Goal: Task Accomplishment & Management: Complete application form

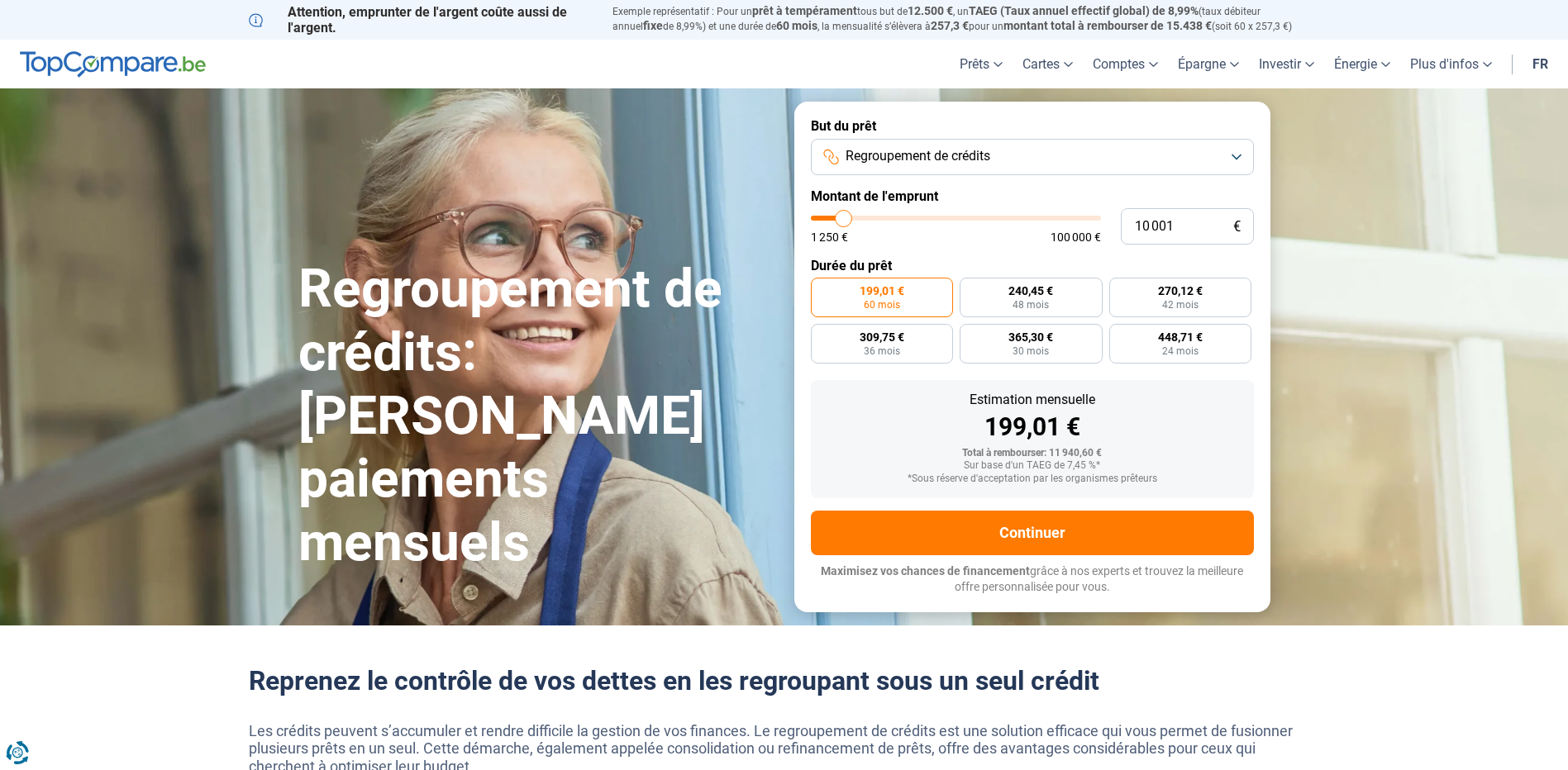
click at [909, 155] on span "Regroupement de crédits" at bounding box center [918, 156] width 145 height 18
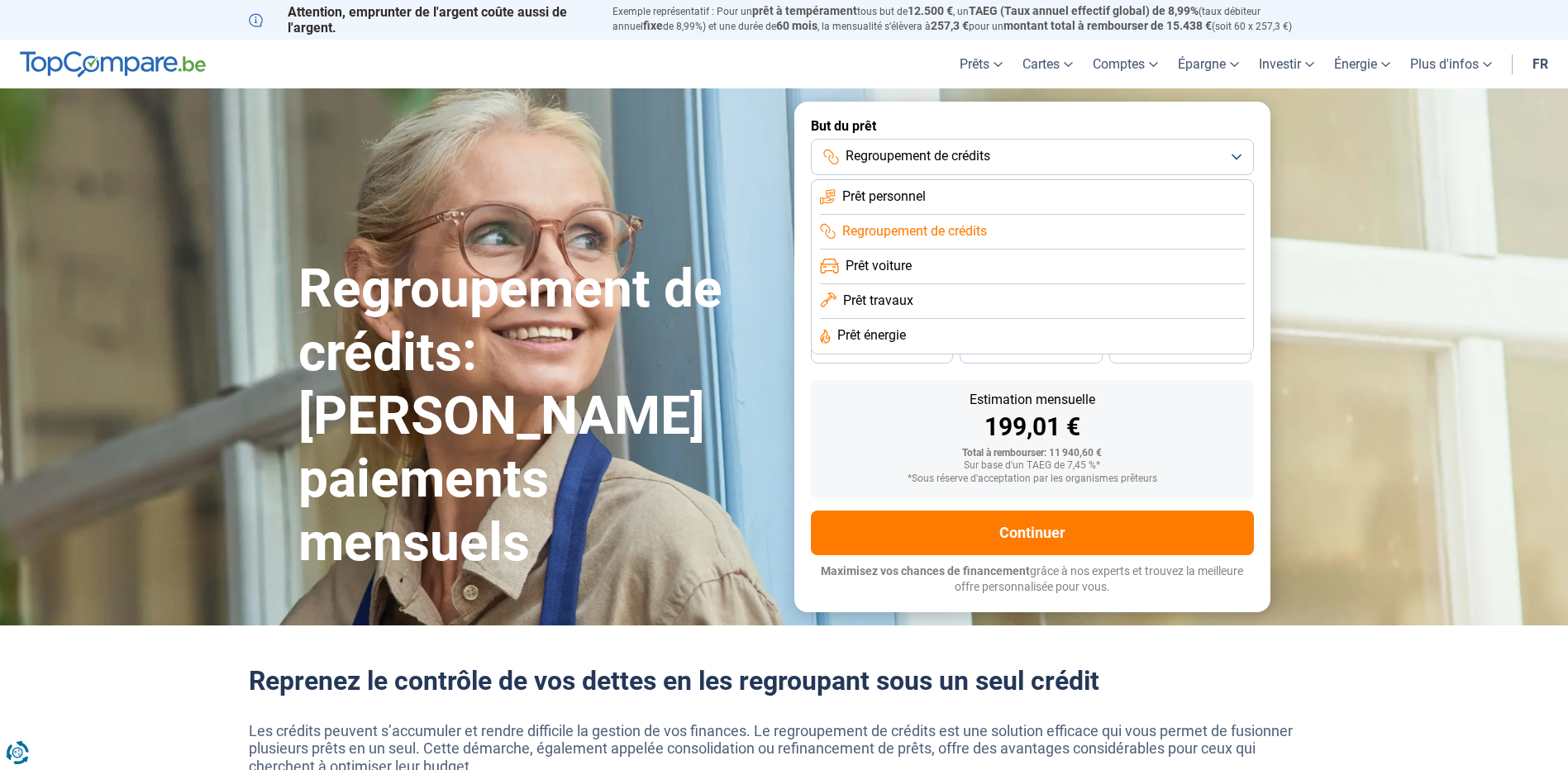
click at [886, 303] on span "Prêt travaux" at bounding box center [878, 301] width 71 height 18
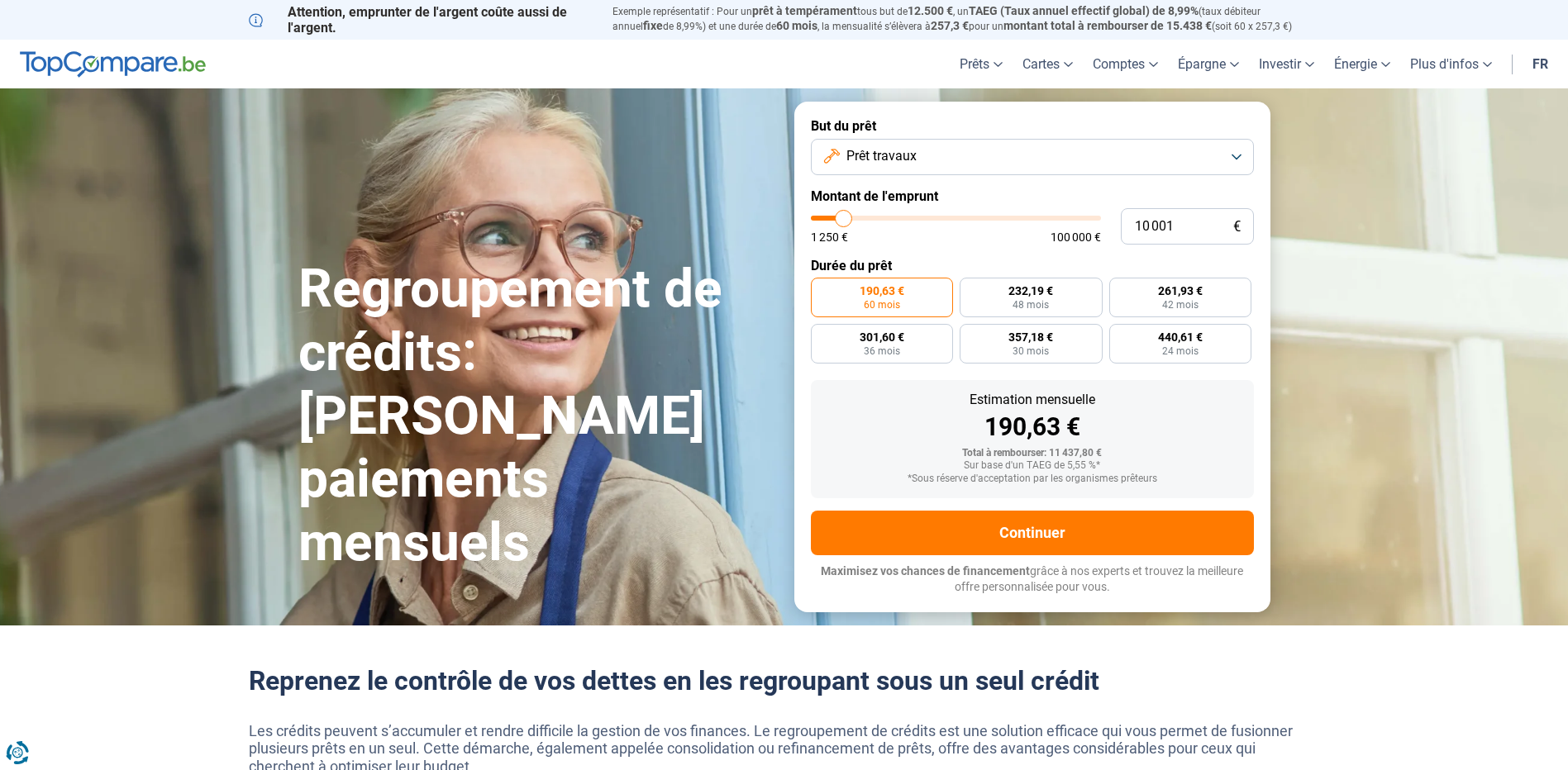
type input "9 500"
type input "9500"
type input "10 000"
type input "10000"
type input "11 500"
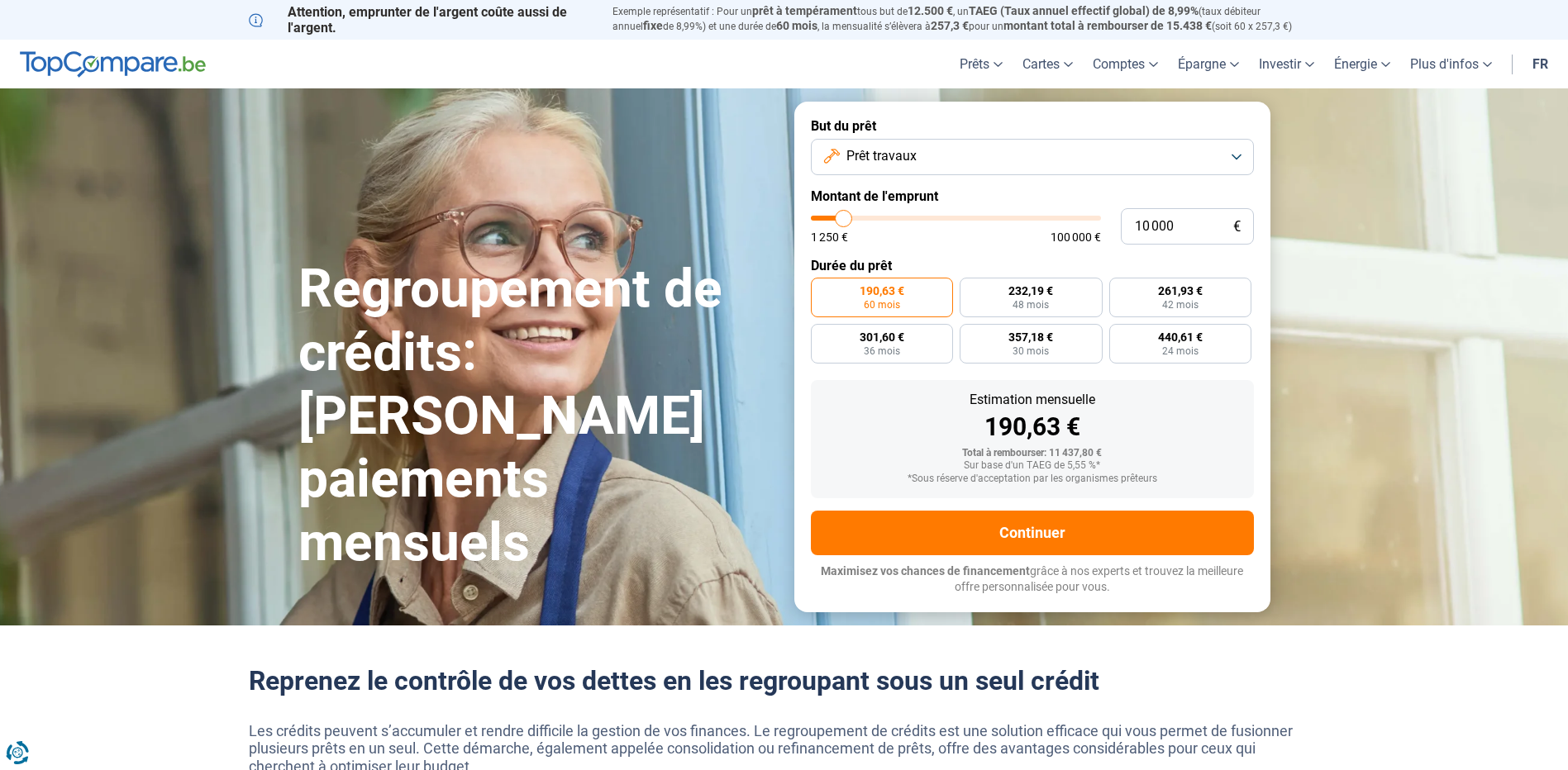
type input "11500"
type input "13 500"
type input "13500"
type input "15 750"
type input "15750"
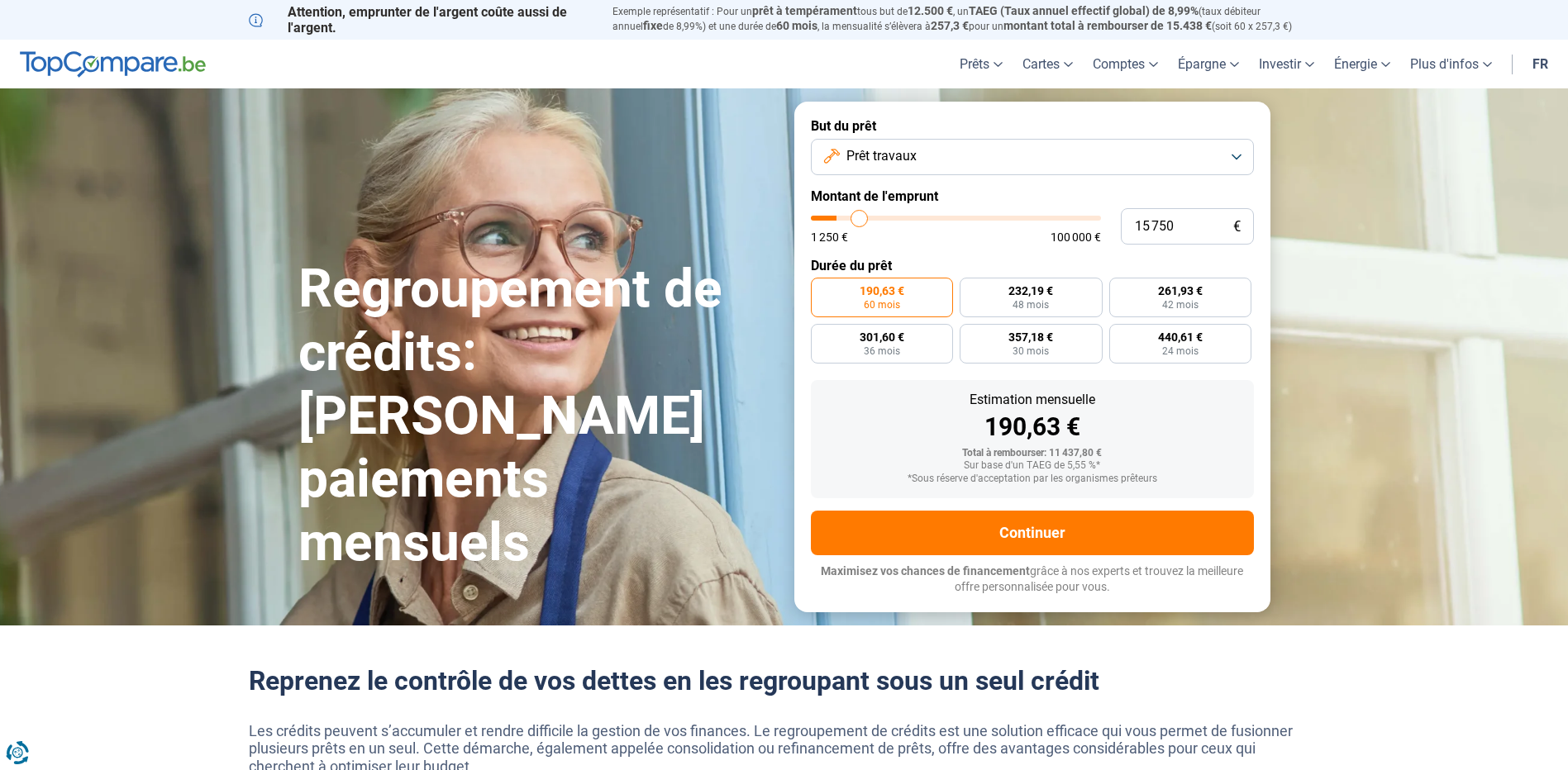
type input "19 000"
type input "19000"
type input "28 750"
type input "28750"
type input "34 000"
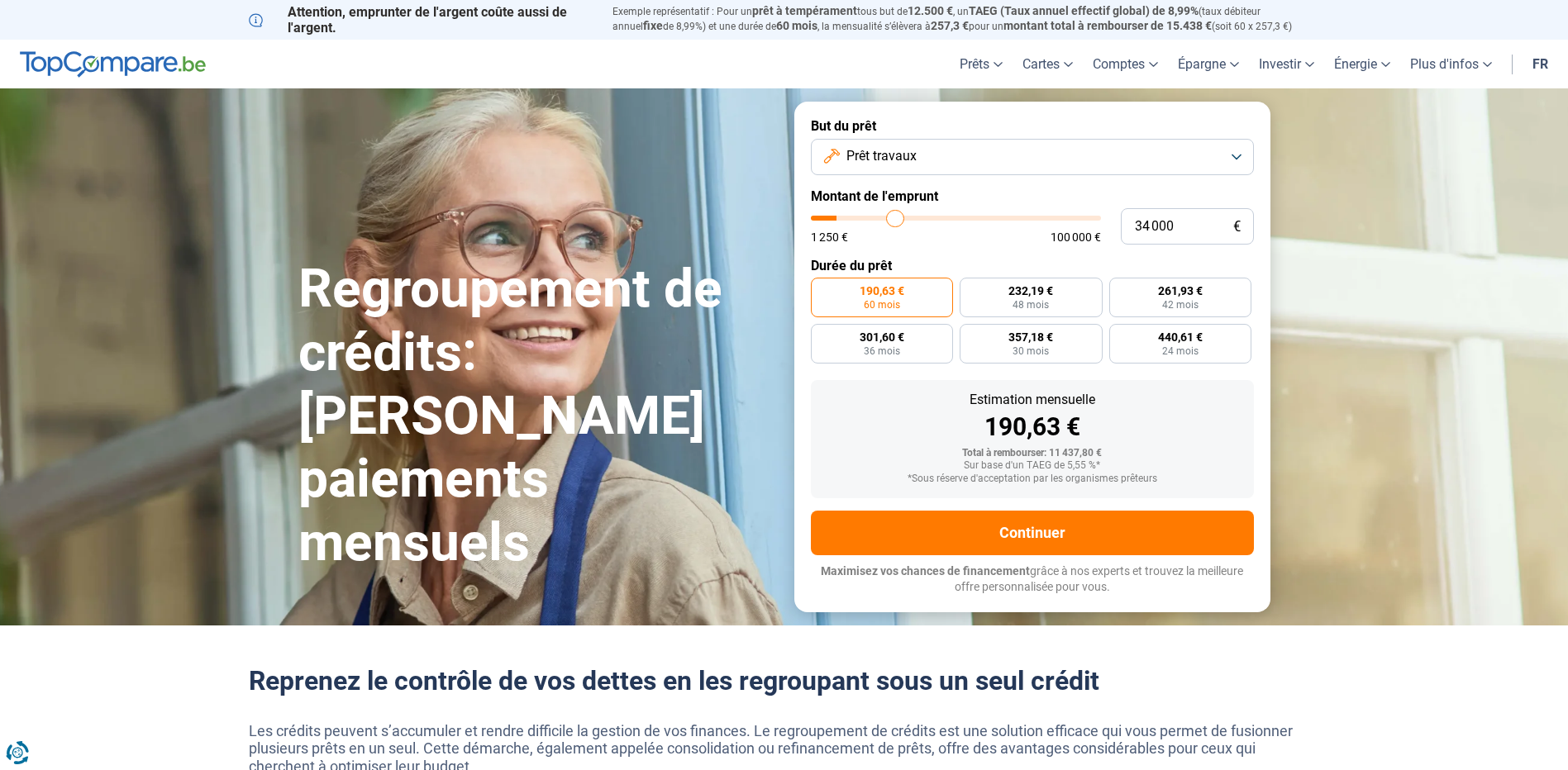
type input "34000"
type input "38 750"
type input "38750"
type input "41 500"
type input "41500"
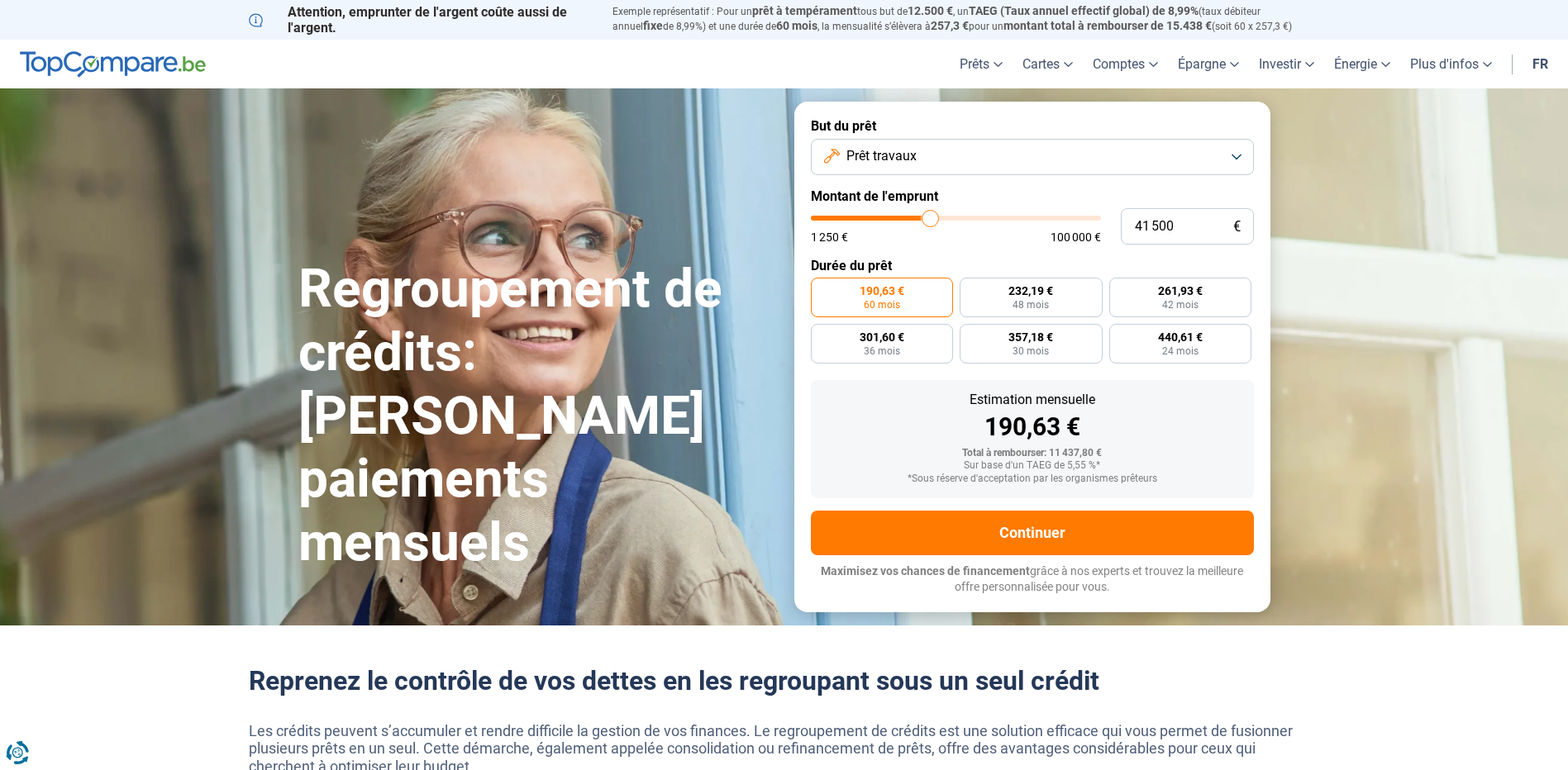
type input "43 000"
type input "43000"
type input "43 750"
type input "43750"
type input "44 000"
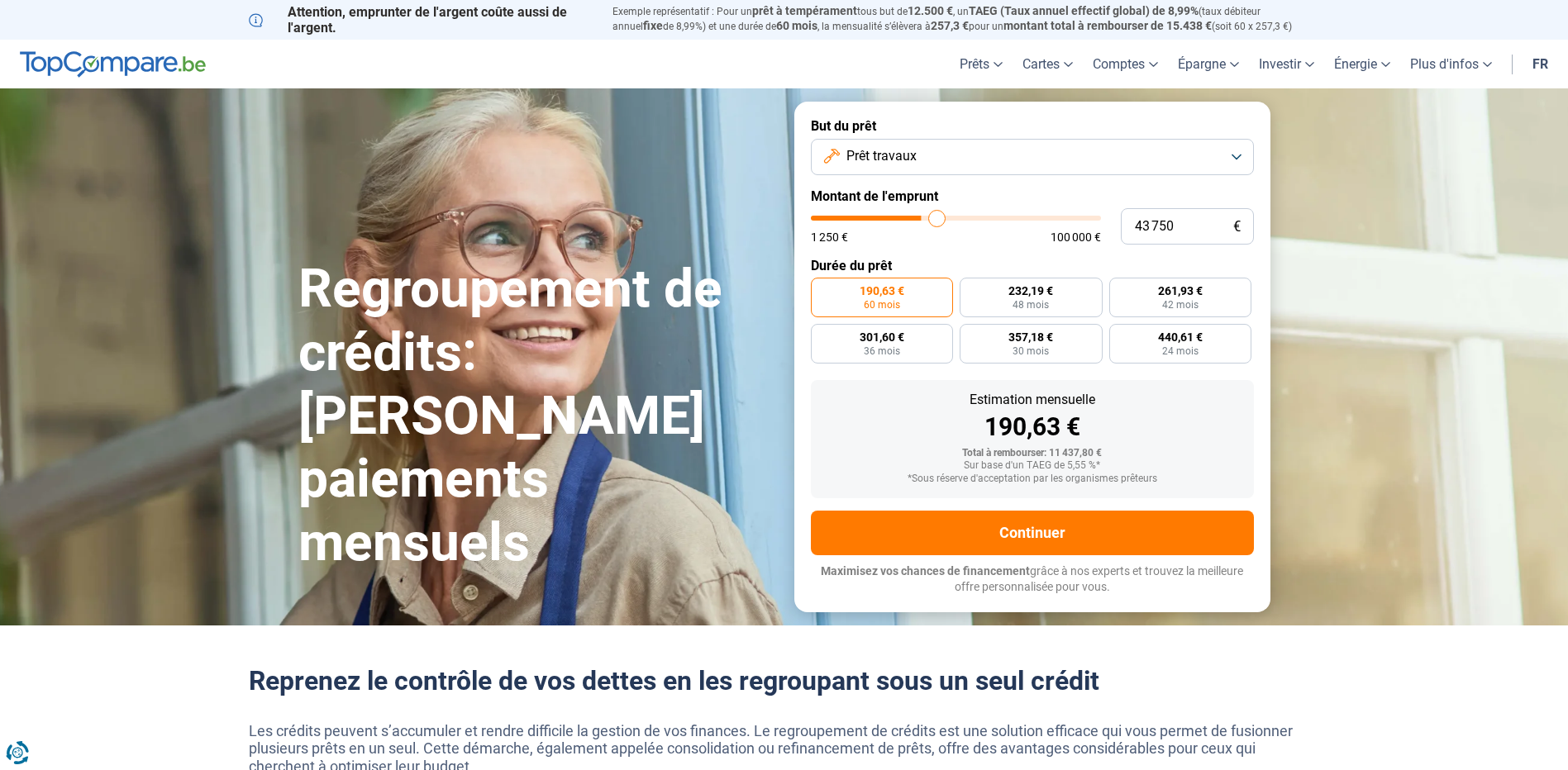
type input "44000"
type input "44 500"
type input "44500"
type input "45 000"
type input "45000"
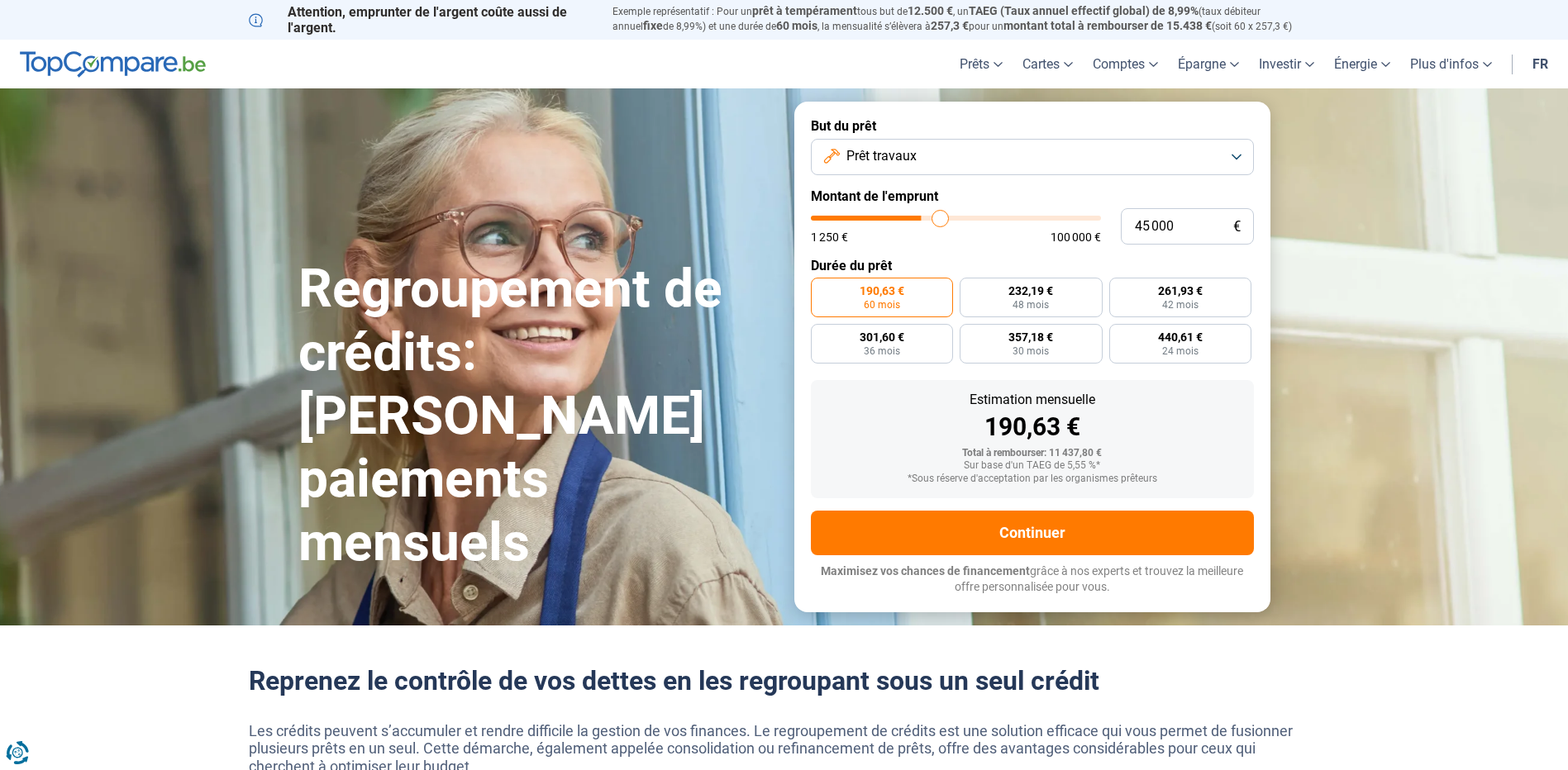
type input "45 250"
type input "45250"
type input "45 500"
type input "45500"
type input "46 000"
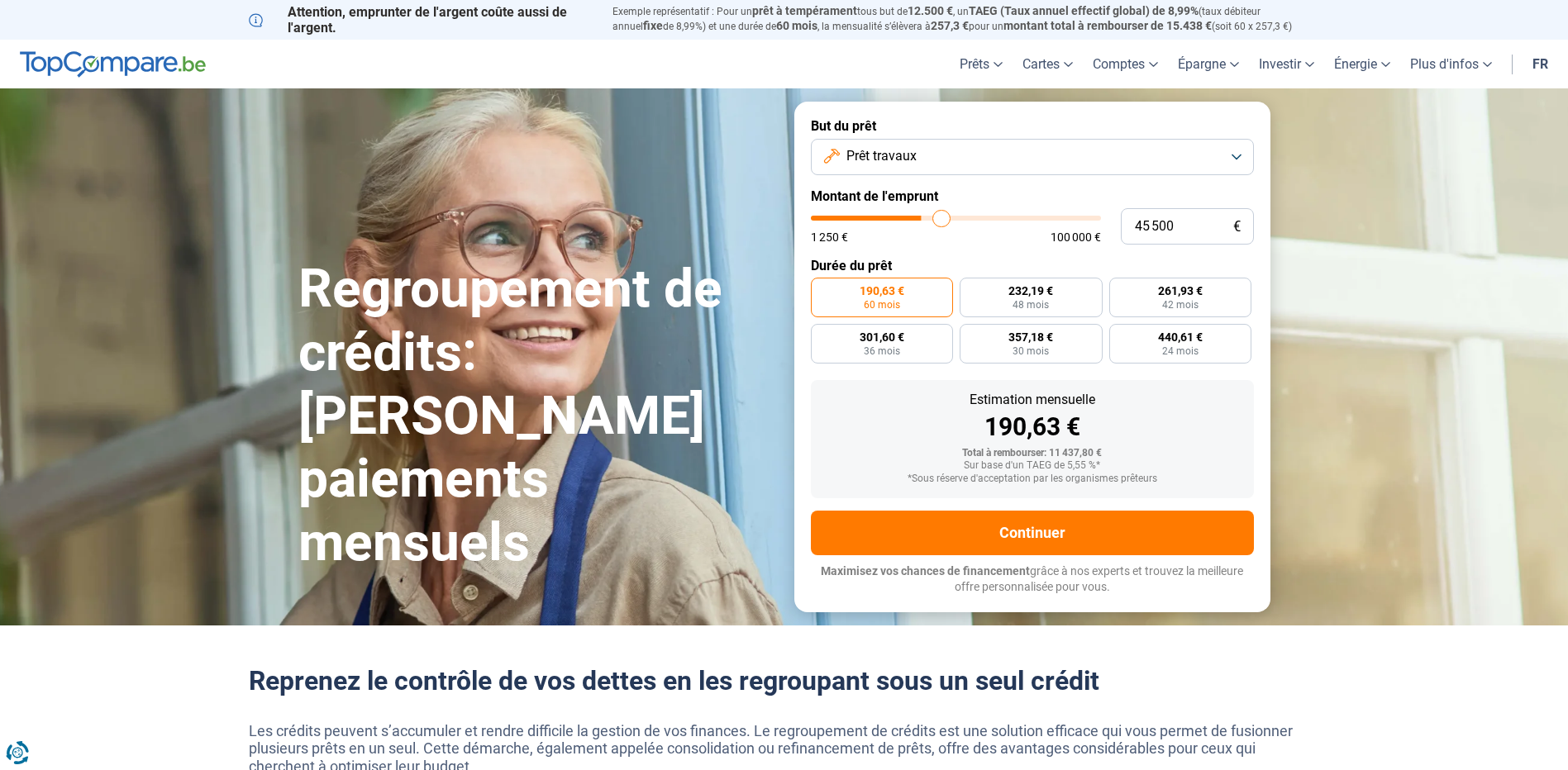
type input "46000"
type input "46 750"
type input "46750"
type input "48 500"
type input "48500"
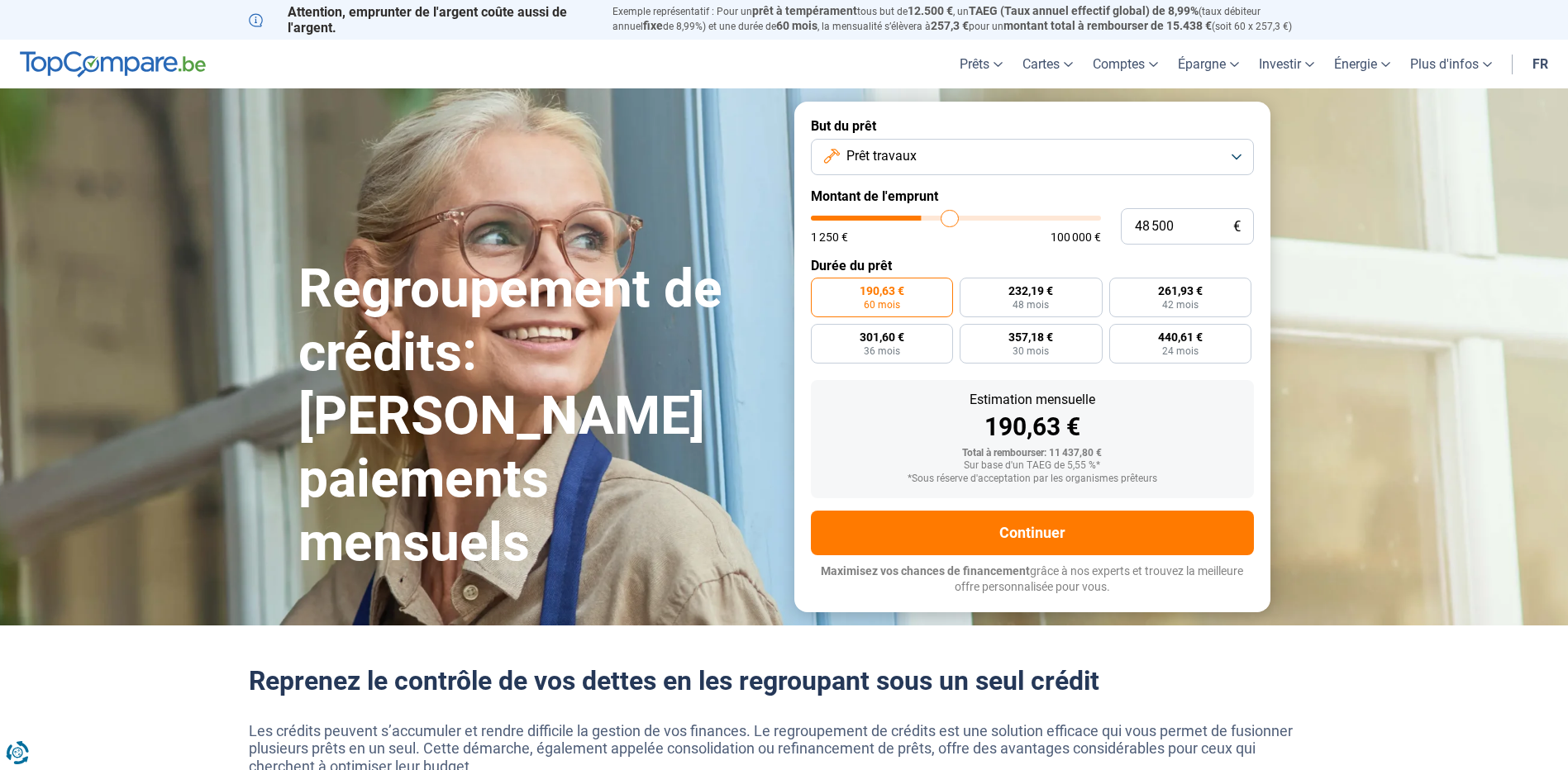
type input "49 750"
type input "49750"
type input "51 500"
type input "51500"
type input "52 500"
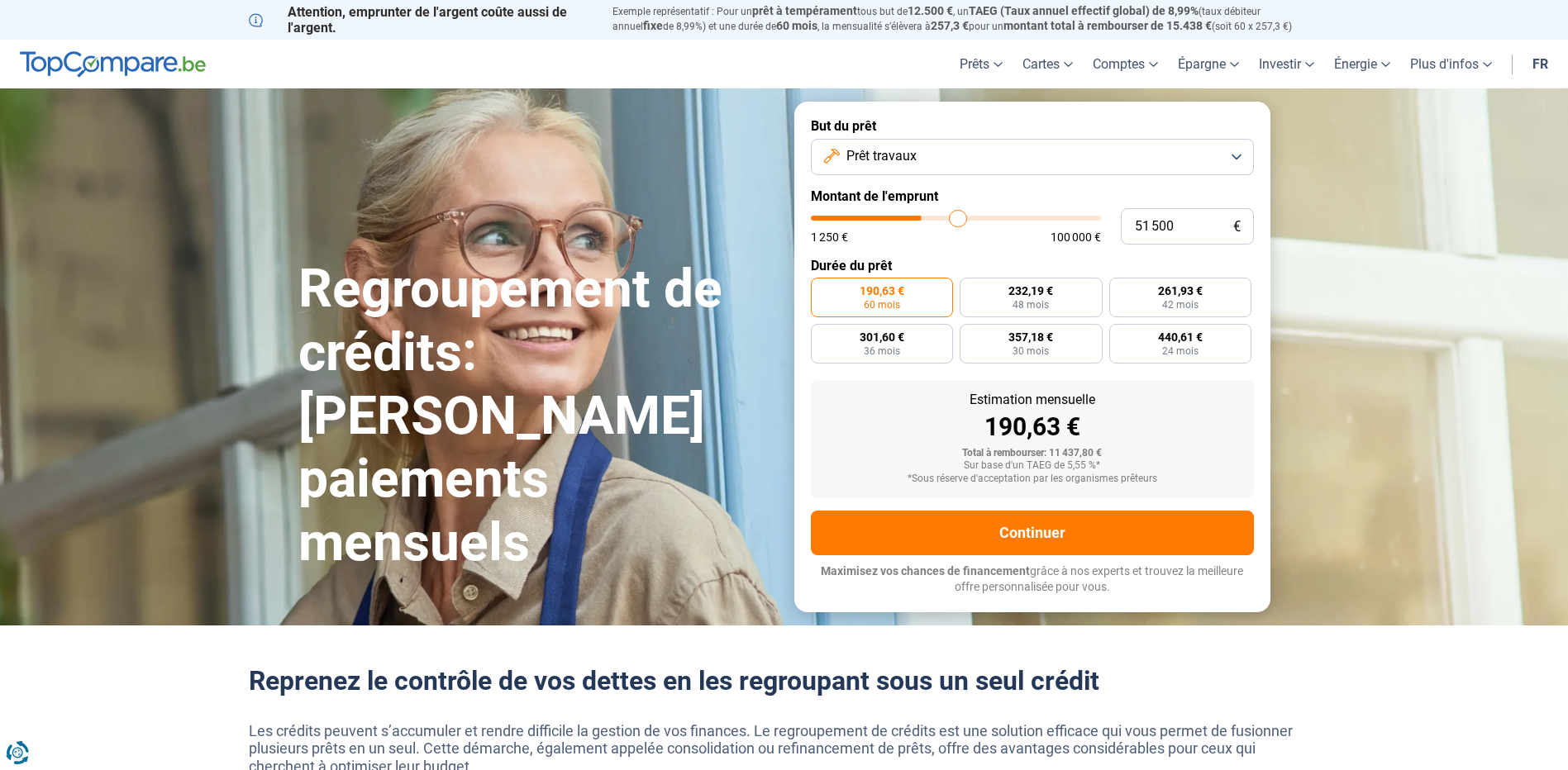
type input "52500"
type input "52 750"
type input "52750"
type input "53 000"
type input "53000"
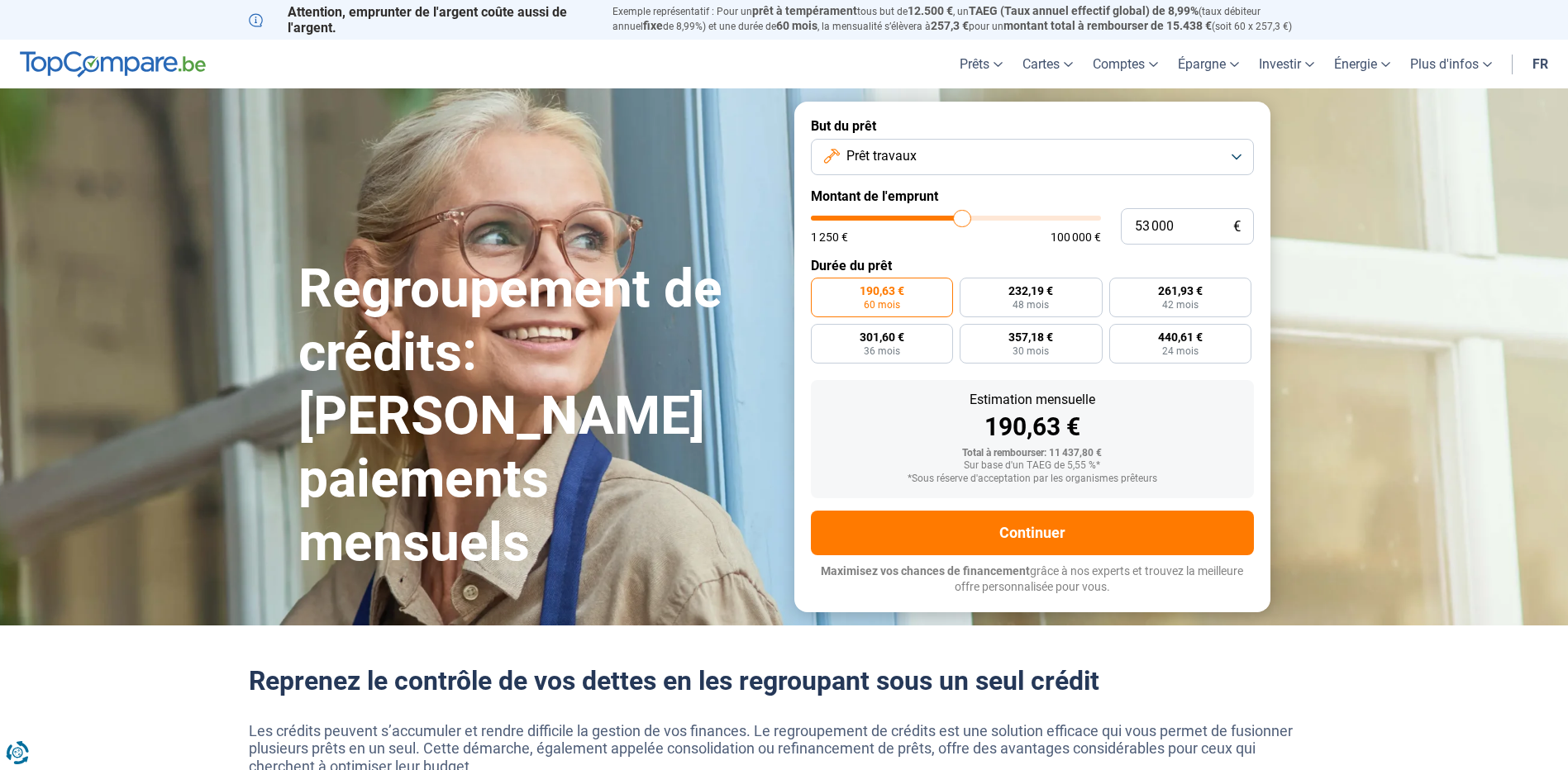
type input "52 500"
type input "52500"
type input "52 000"
type input "52000"
type input "51 750"
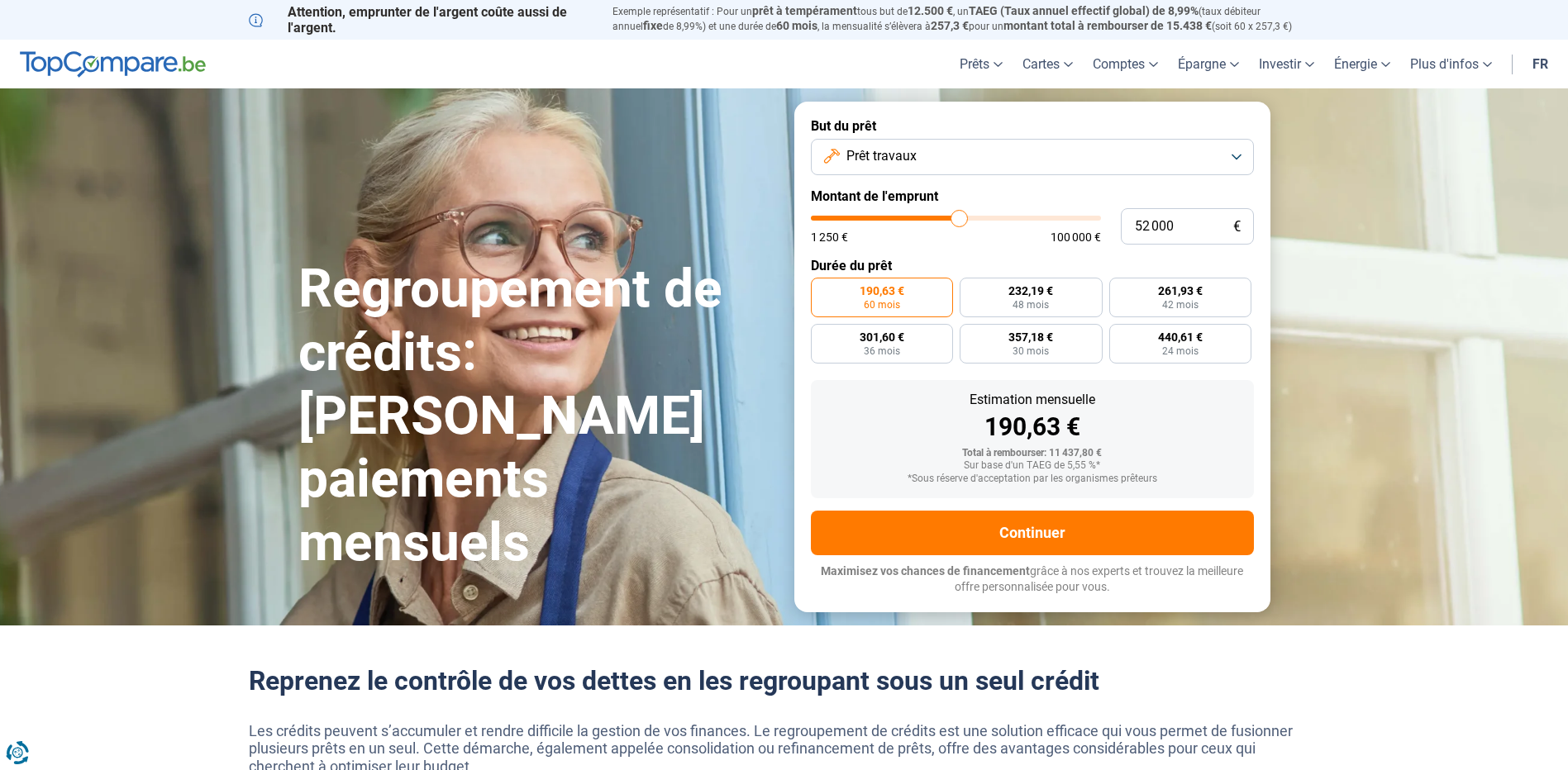
type input "51750"
type input "51 500"
type input "51500"
type input "51 250"
type input "51250"
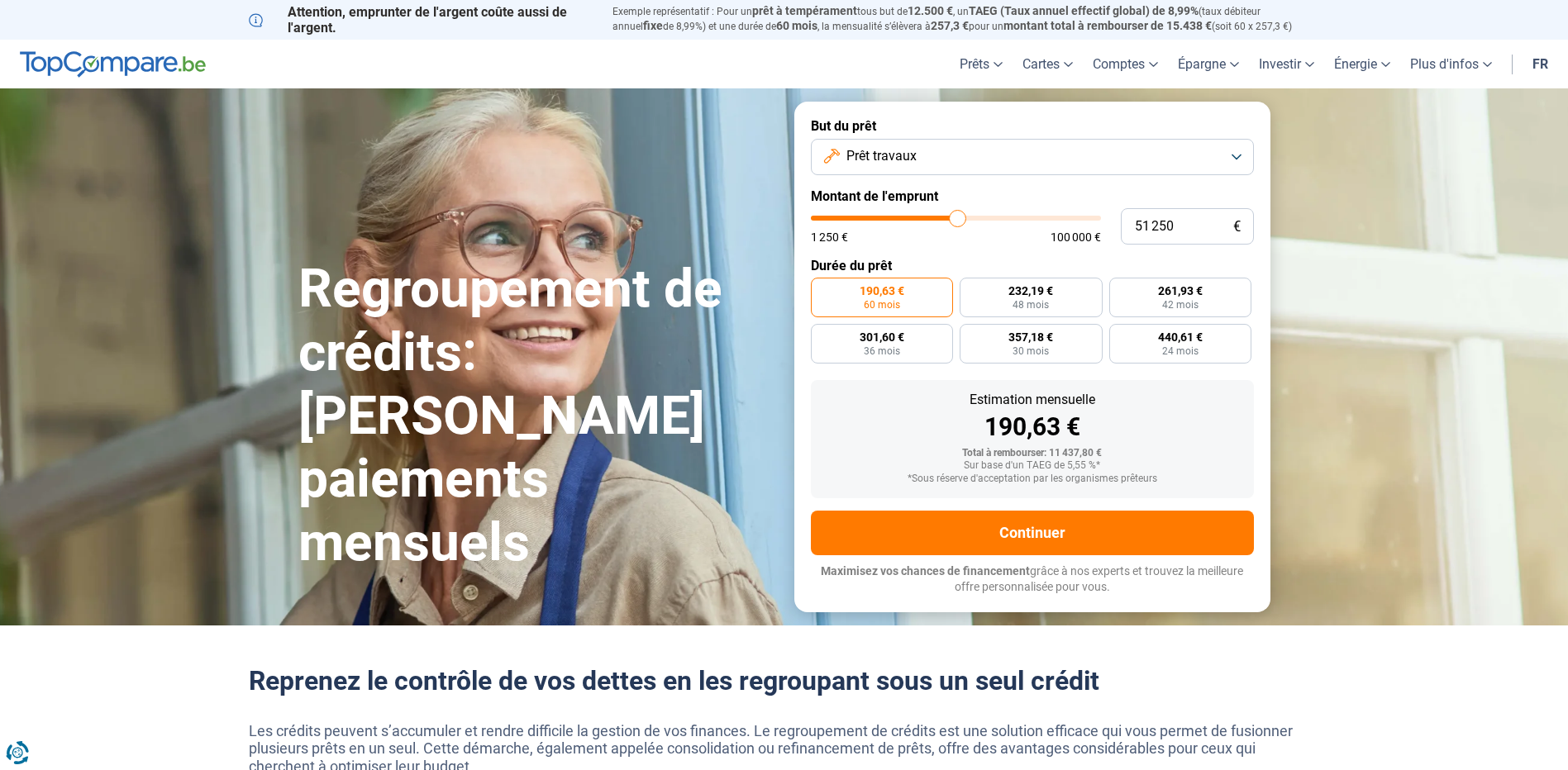
type input "50 250"
type input "50250"
type input "49 500"
type input "49500"
type input "48 750"
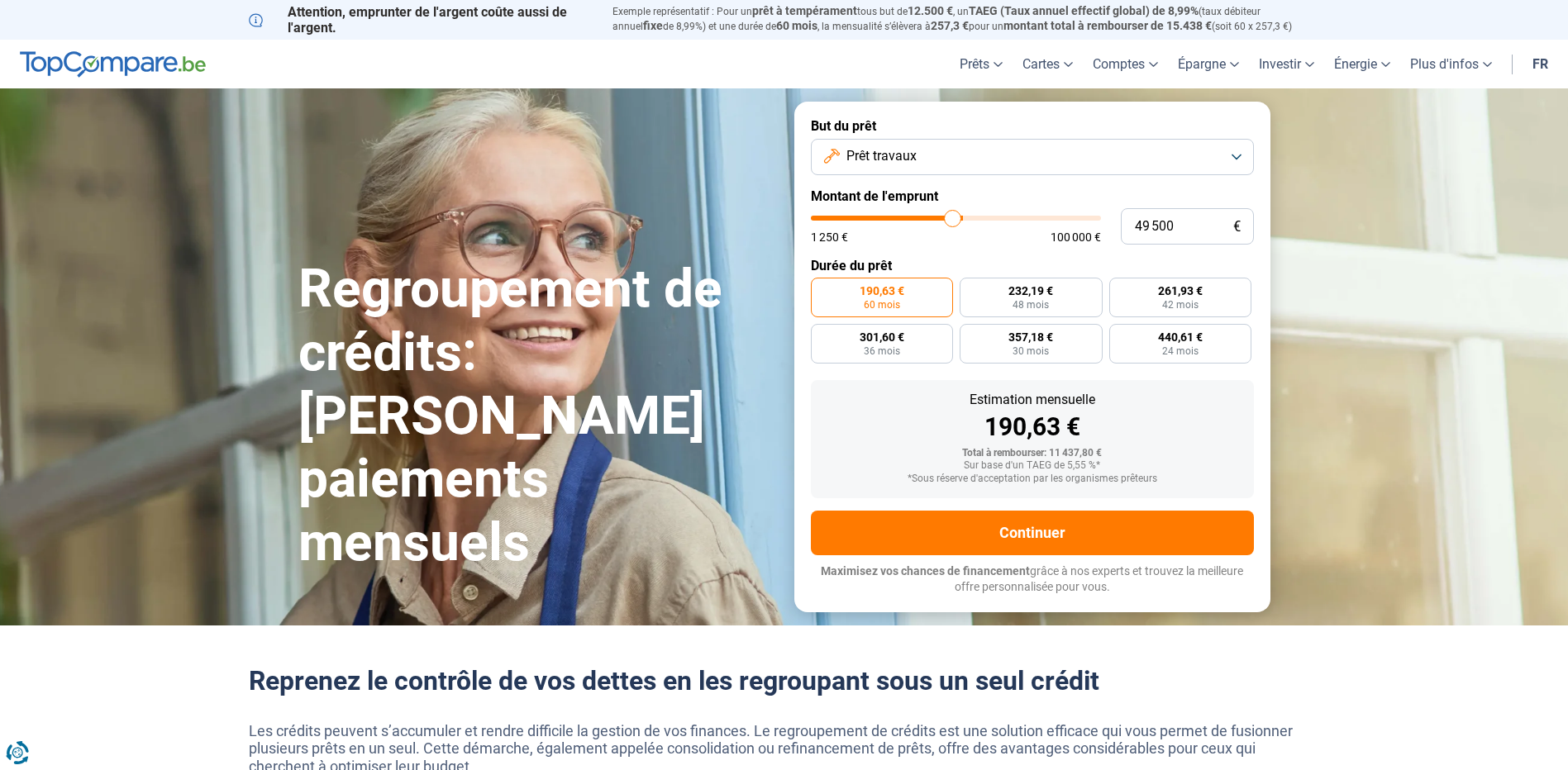
type input "48750"
type input "48 500"
type input "48500"
type input "48 000"
type input "48000"
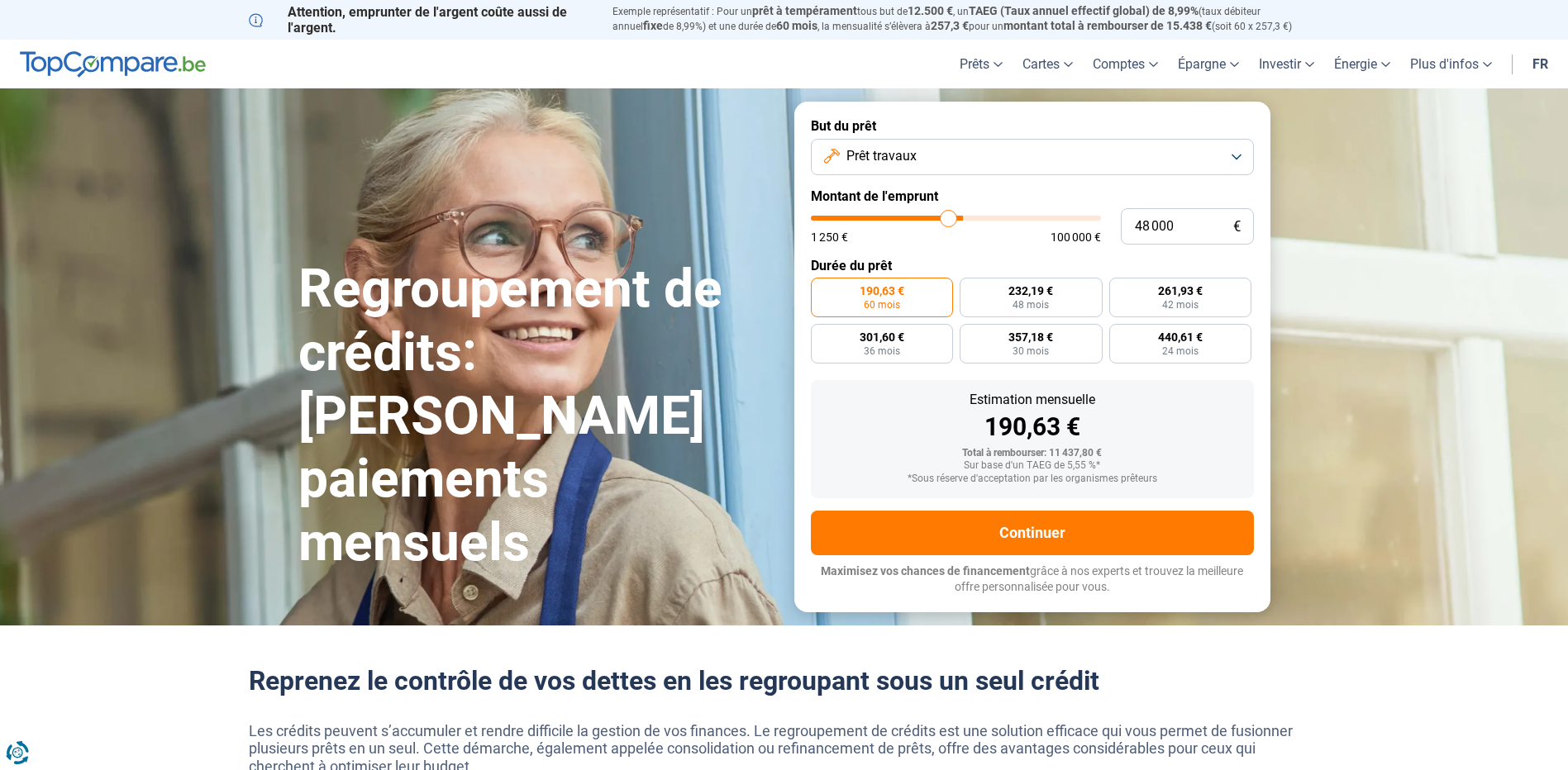
type input "47 500"
type input "47500"
type input "47 250"
type input "47250"
type input "46 750"
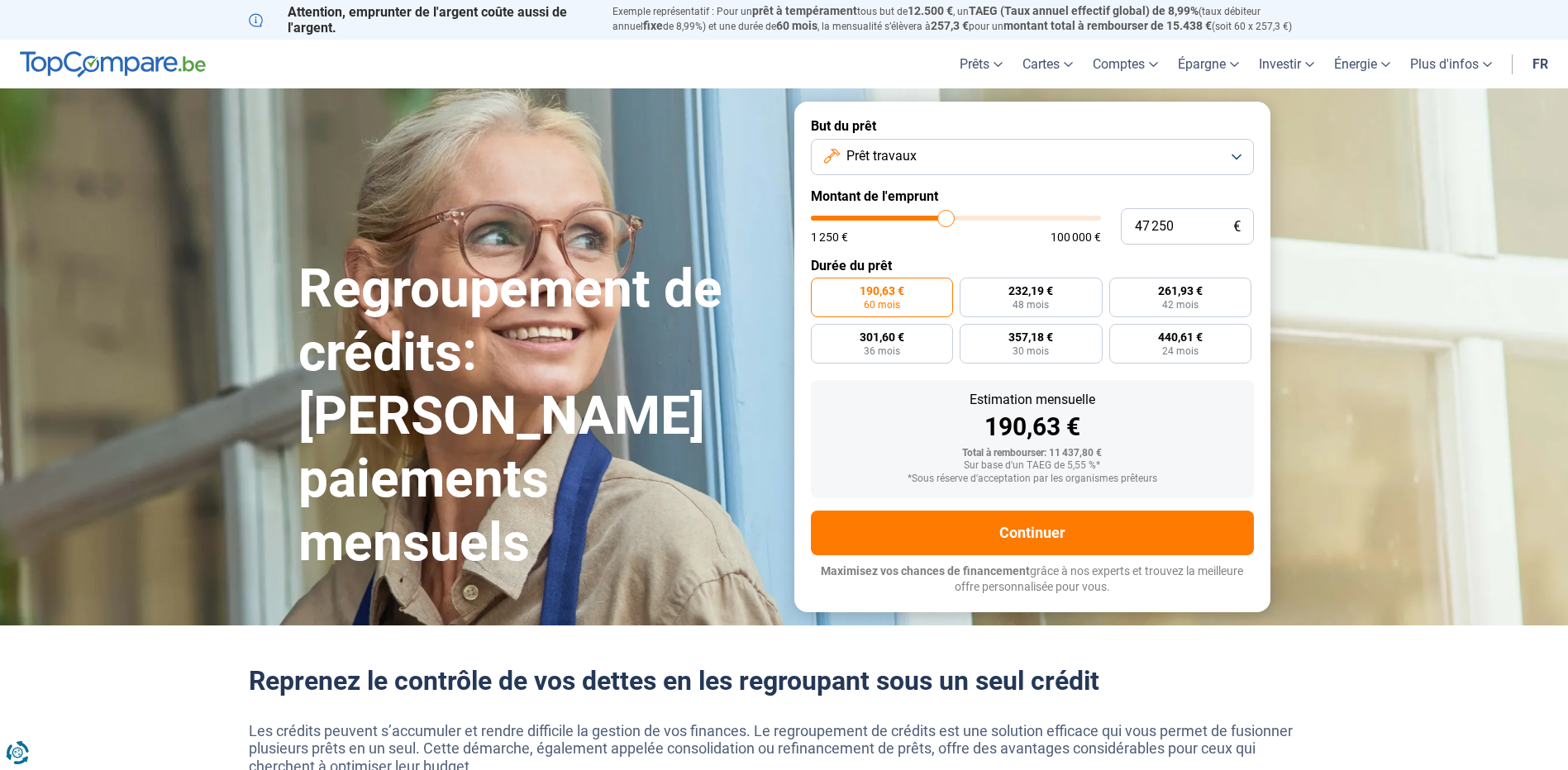
type input "46750"
type input "46 000"
type input "46000"
type input "45 750"
type input "45750"
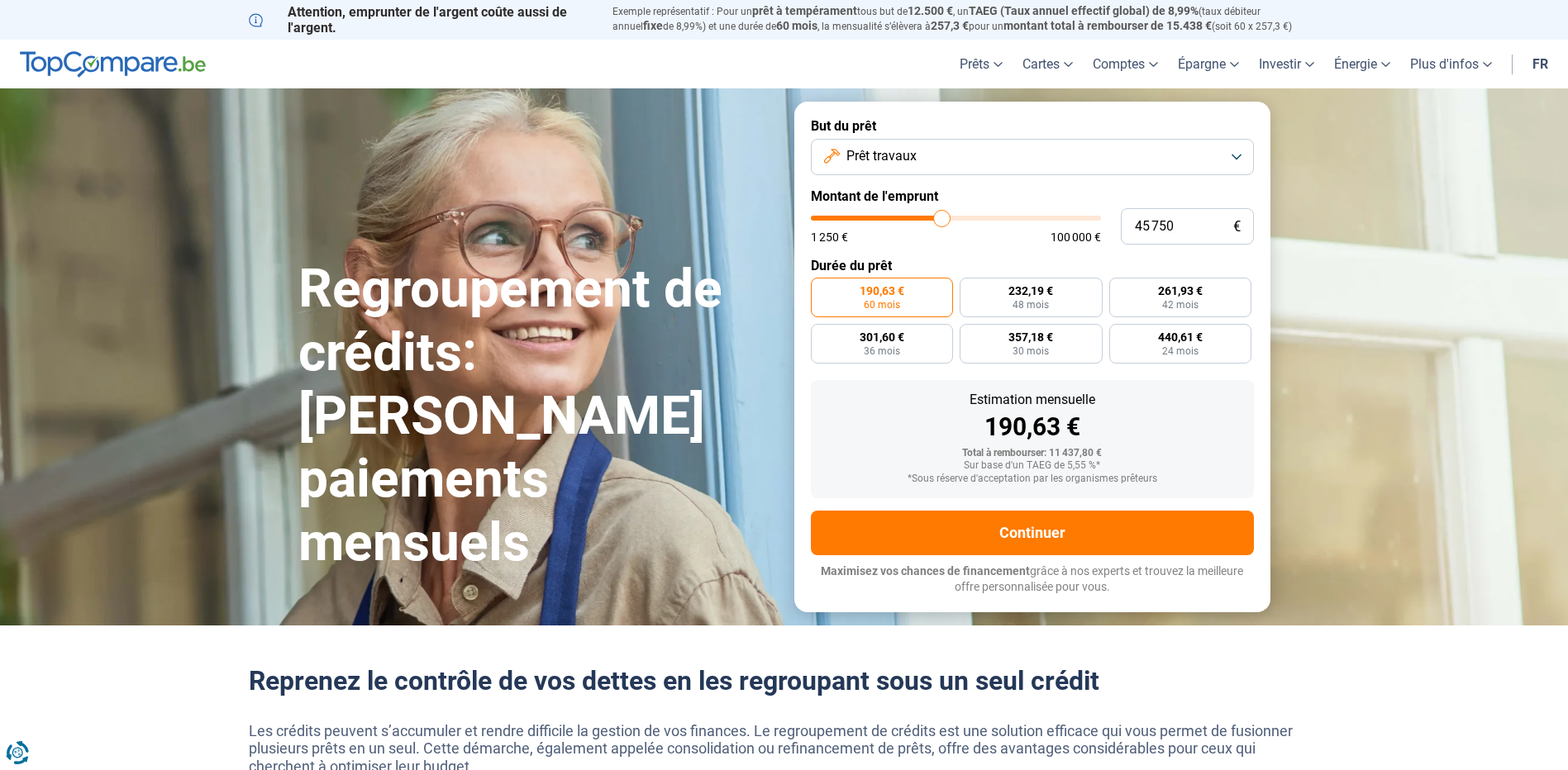
type input "45 250"
type input "45250"
type input "44 500"
type input "44500"
type input "44 000"
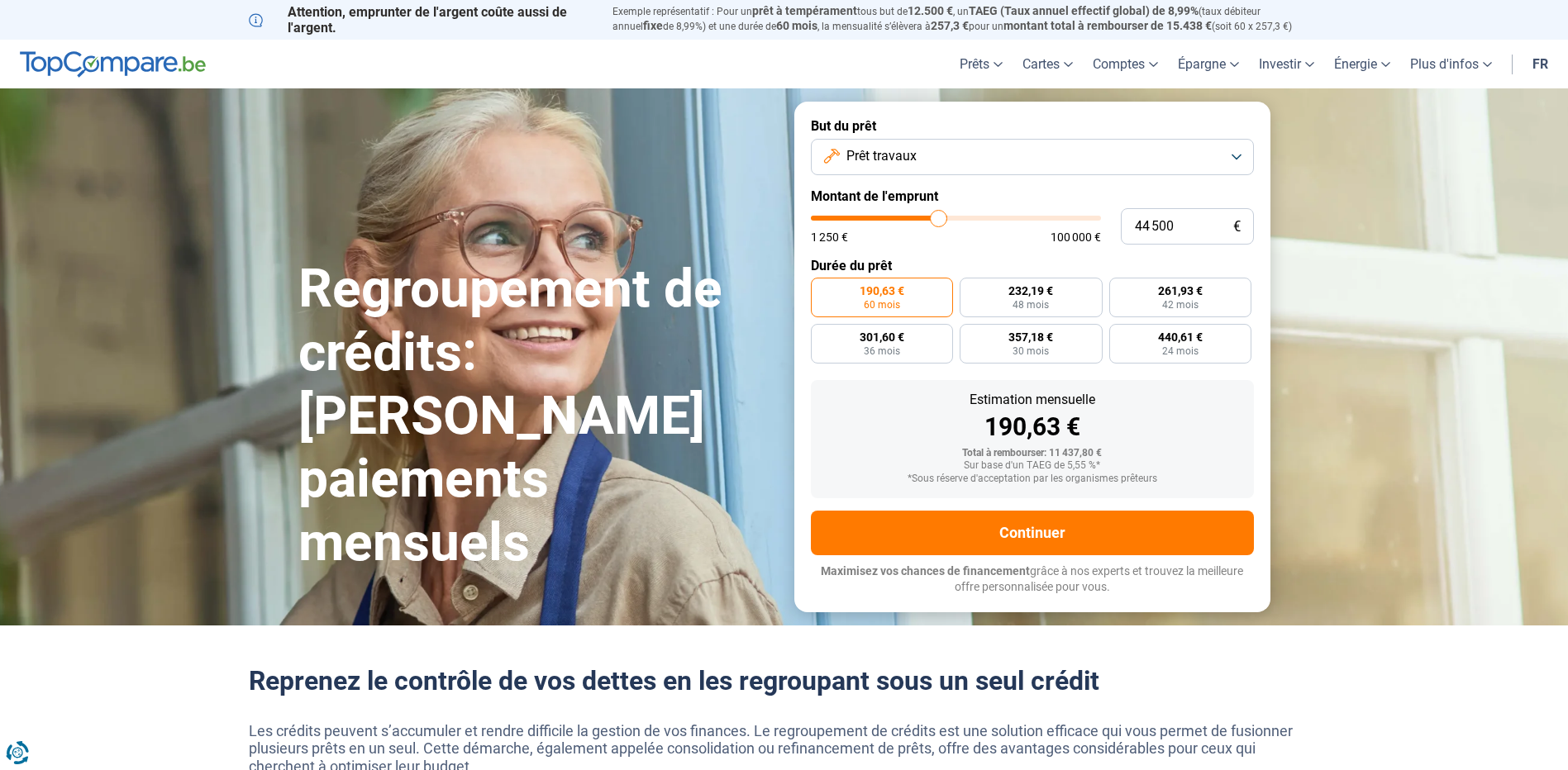
type input "44000"
type input "43 750"
type input "43750"
type input "43 500"
type input "43500"
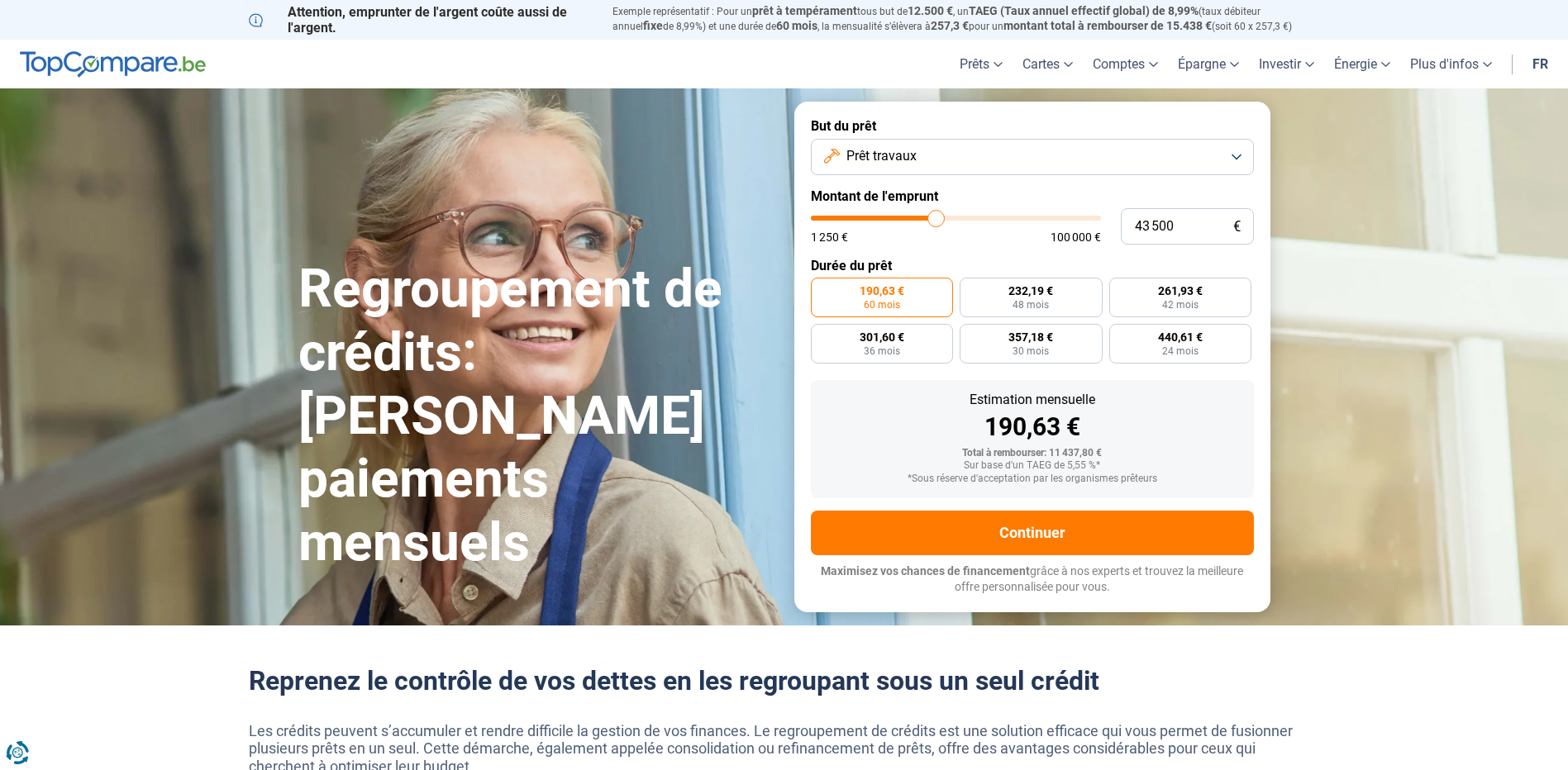
type input "43 000"
type input "43000"
type input "42 750"
type input "42750"
type input "42 250"
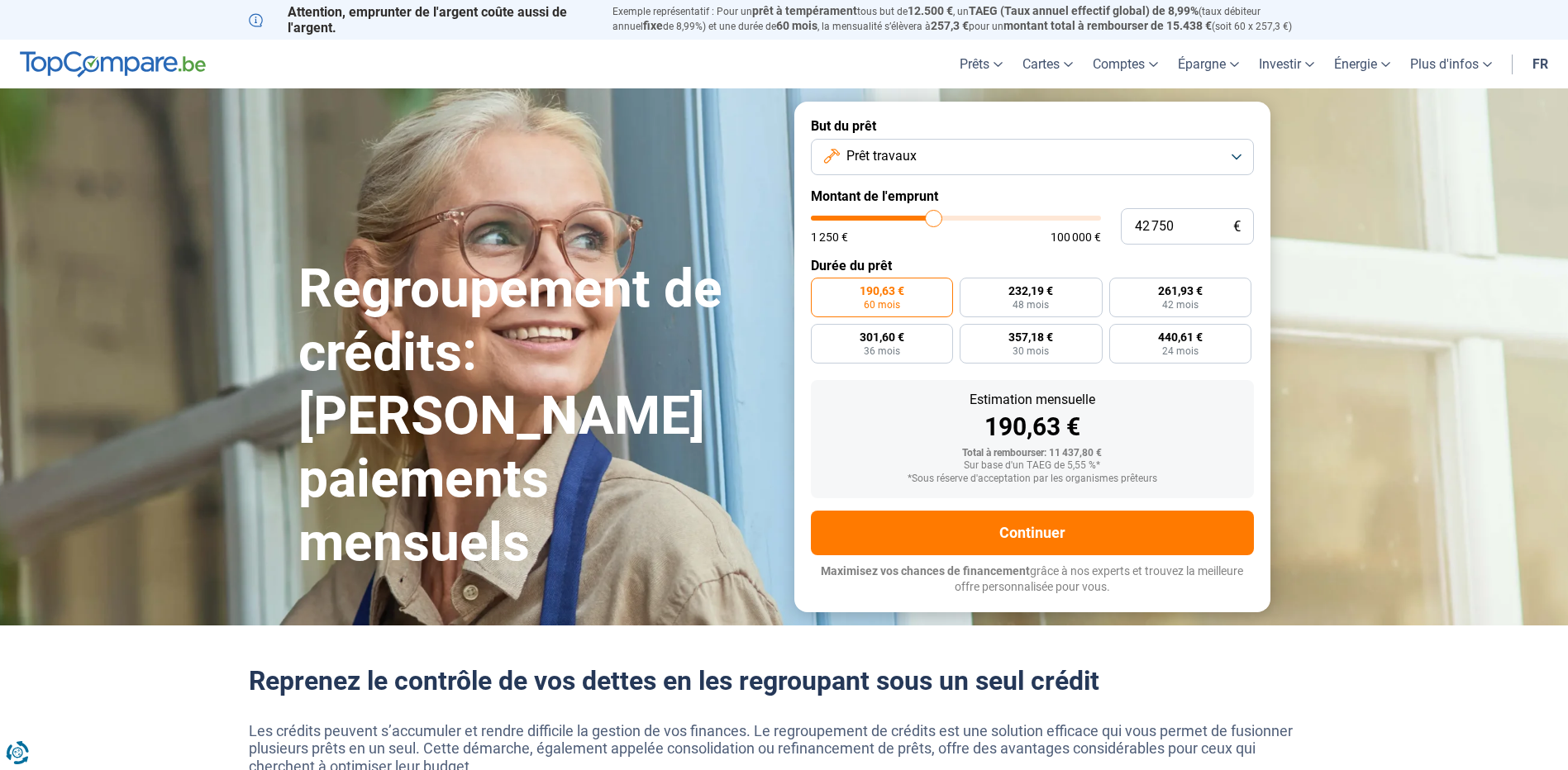
type input "42250"
type input "42 000"
type input "42000"
type input "41 500"
type input "41500"
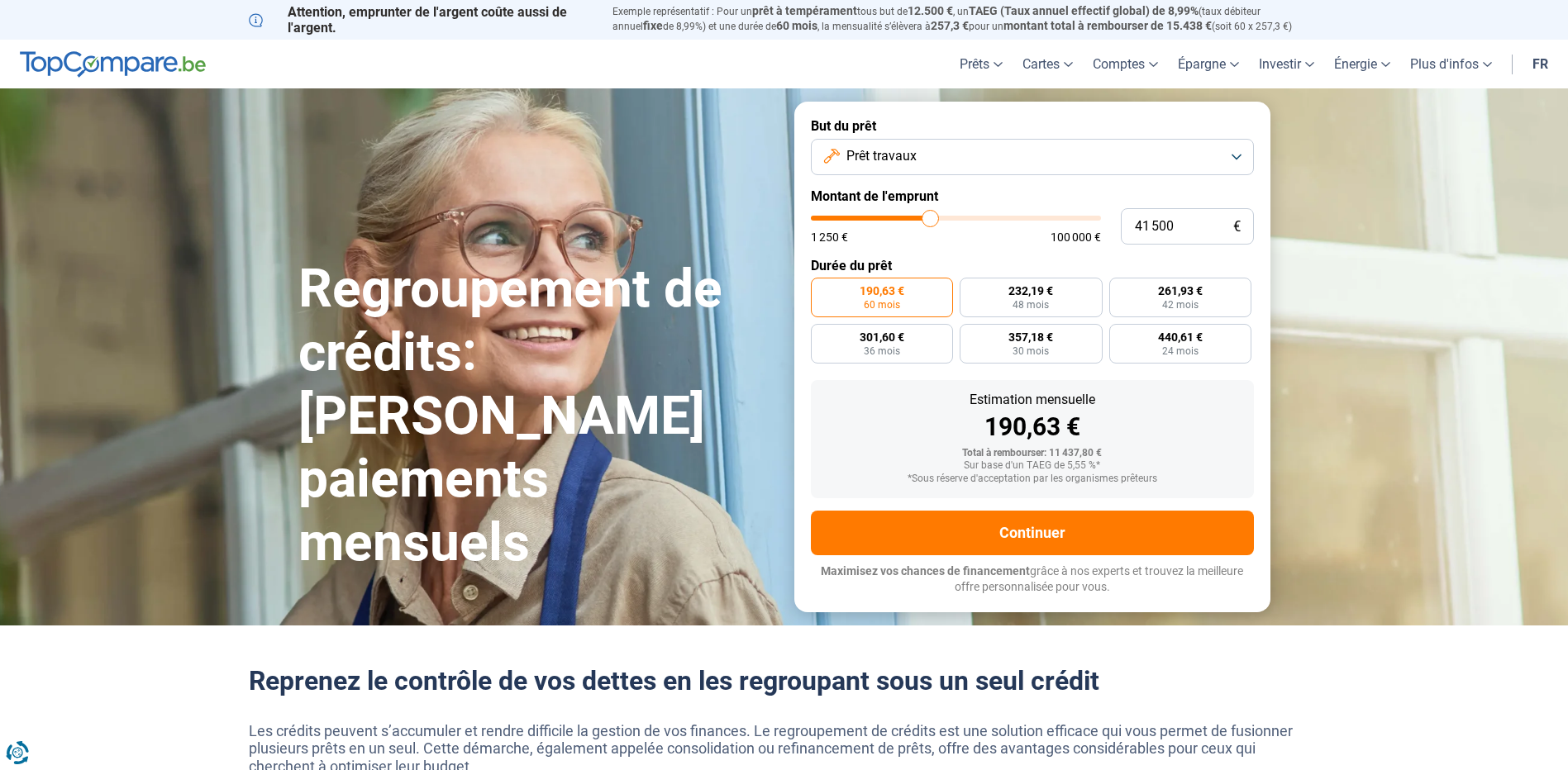
type input "41 250"
type input "41250"
type input "41 000"
type input "41000"
type input "40 250"
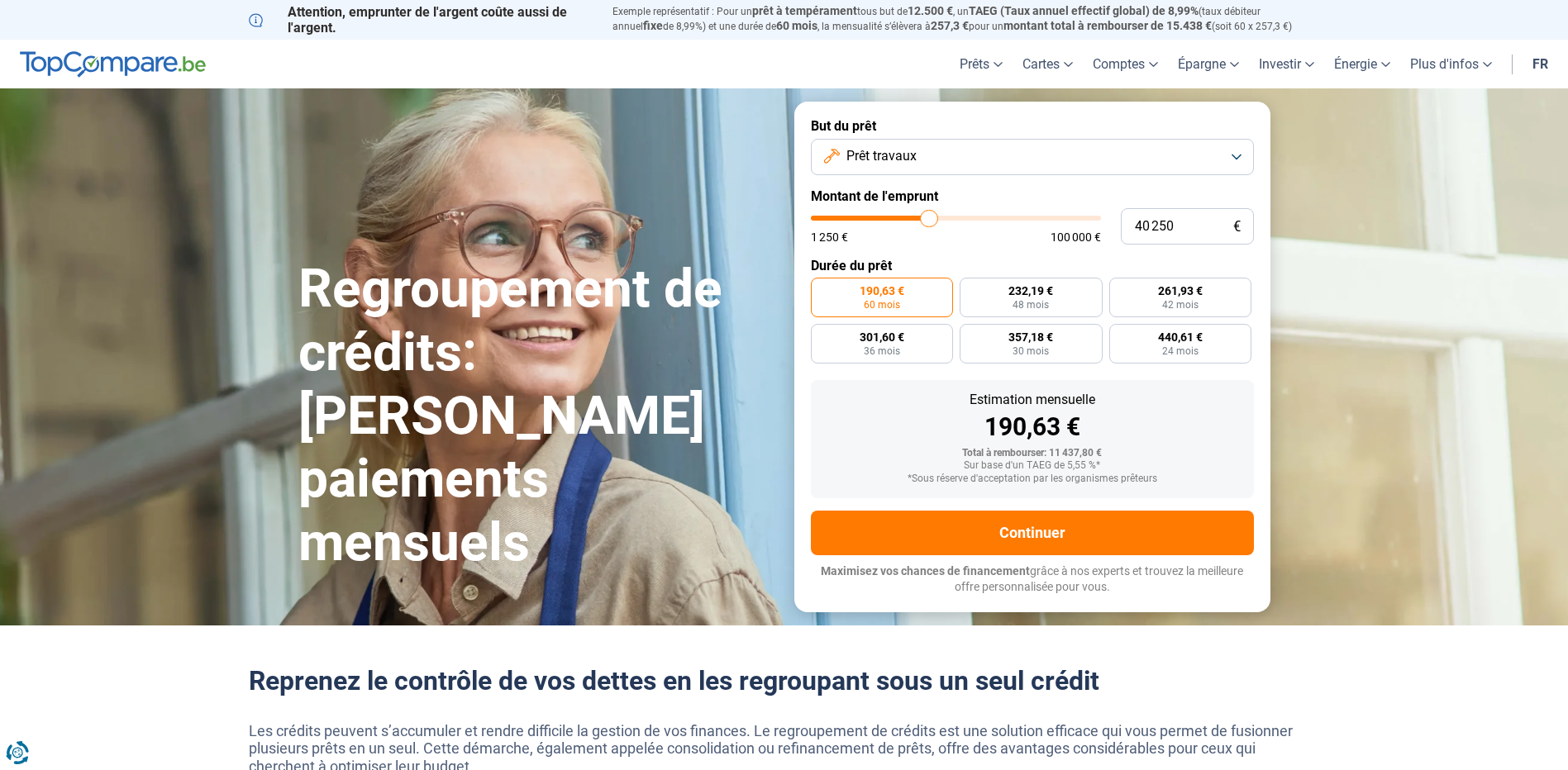
type input "40250"
type input "40 000"
type input "40000"
type input "39 750"
type input "39750"
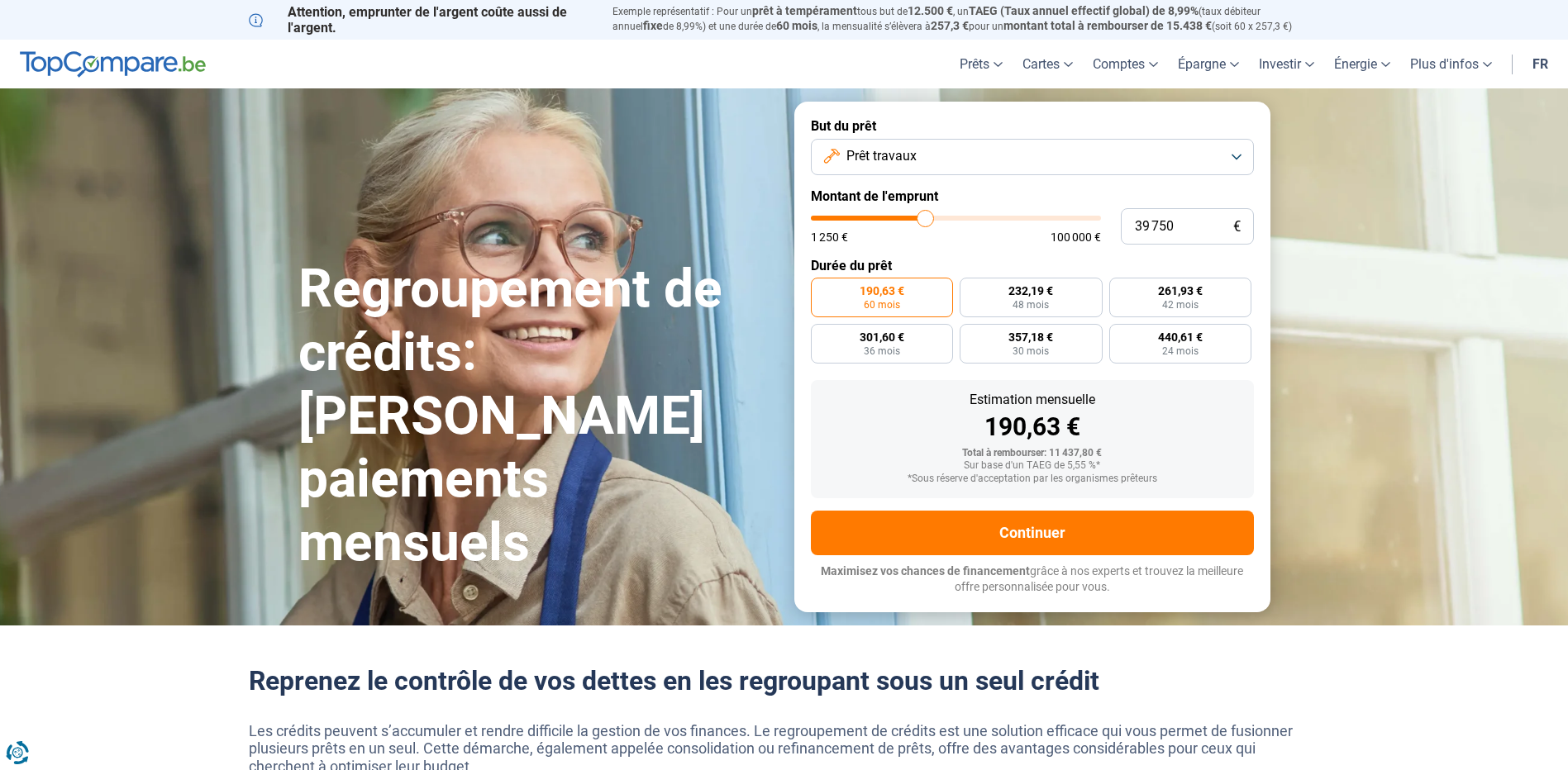
type input "39 500"
type input "39500"
type input "38 750"
type input "38750"
type input "38 500"
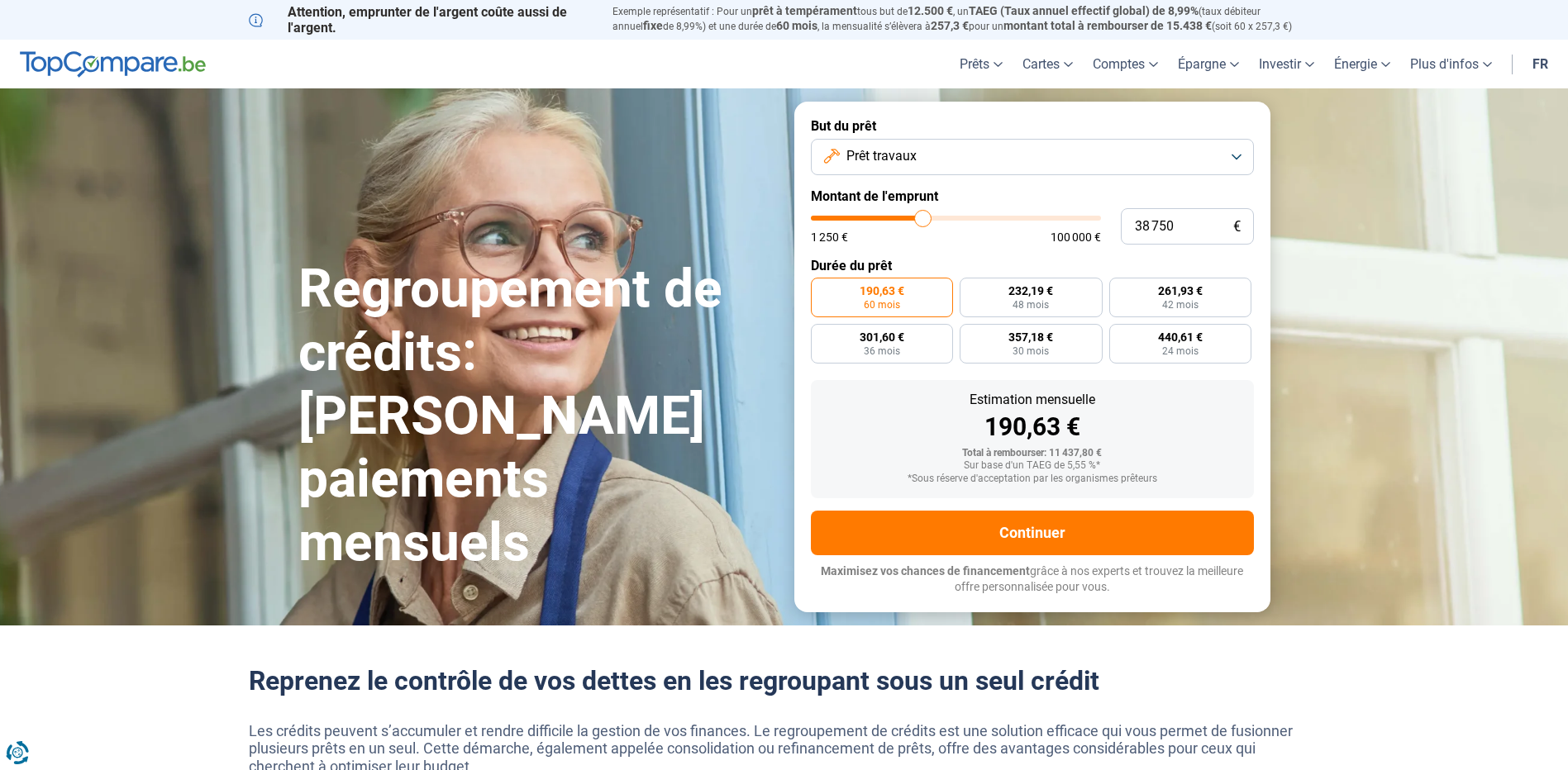
type input "38500"
type input "38 250"
type input "38250"
type input "38 000"
type input "38000"
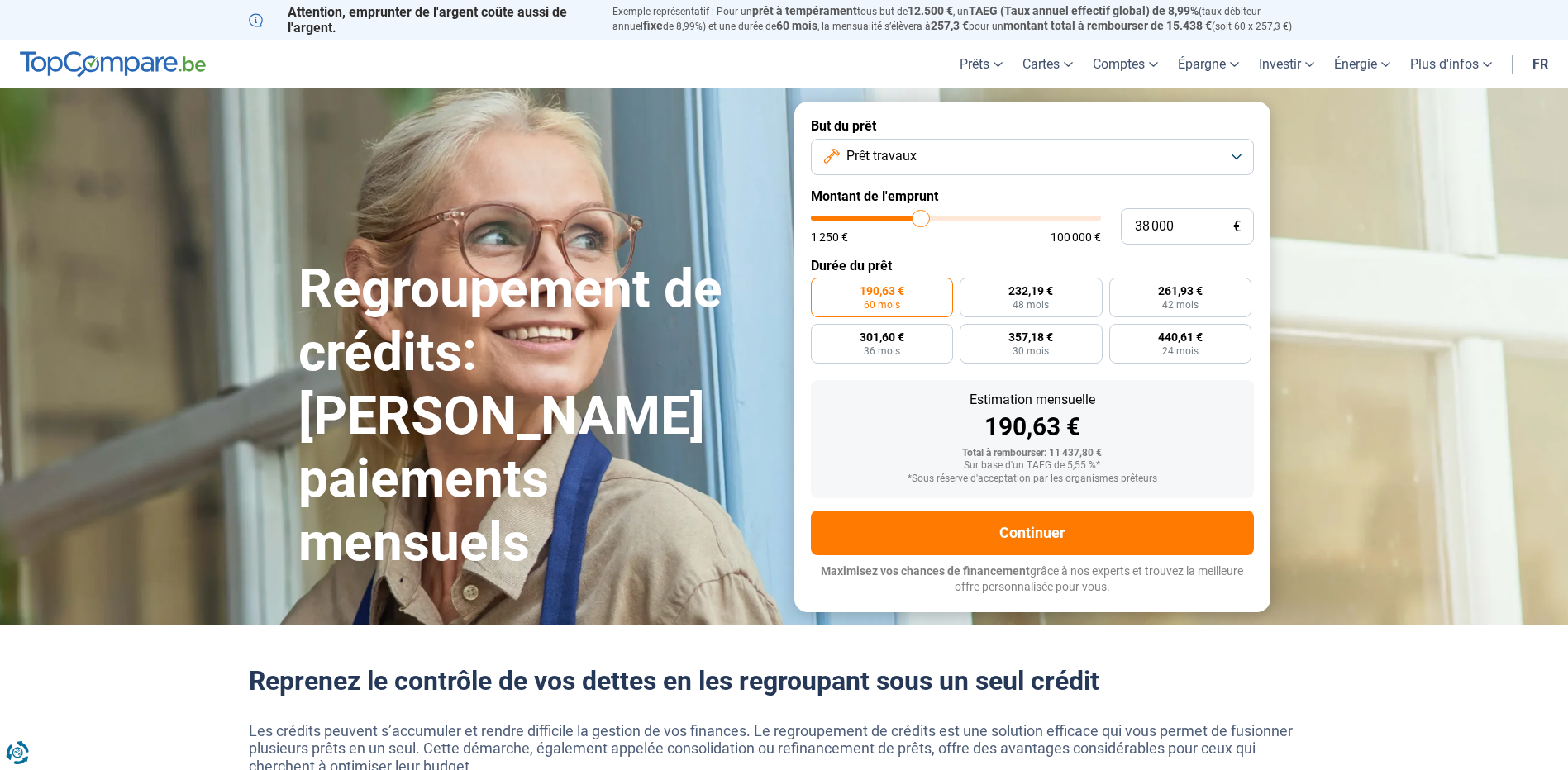
type input "37 250"
type input "37250"
type input "37 000"
type input "37000"
type input "36 750"
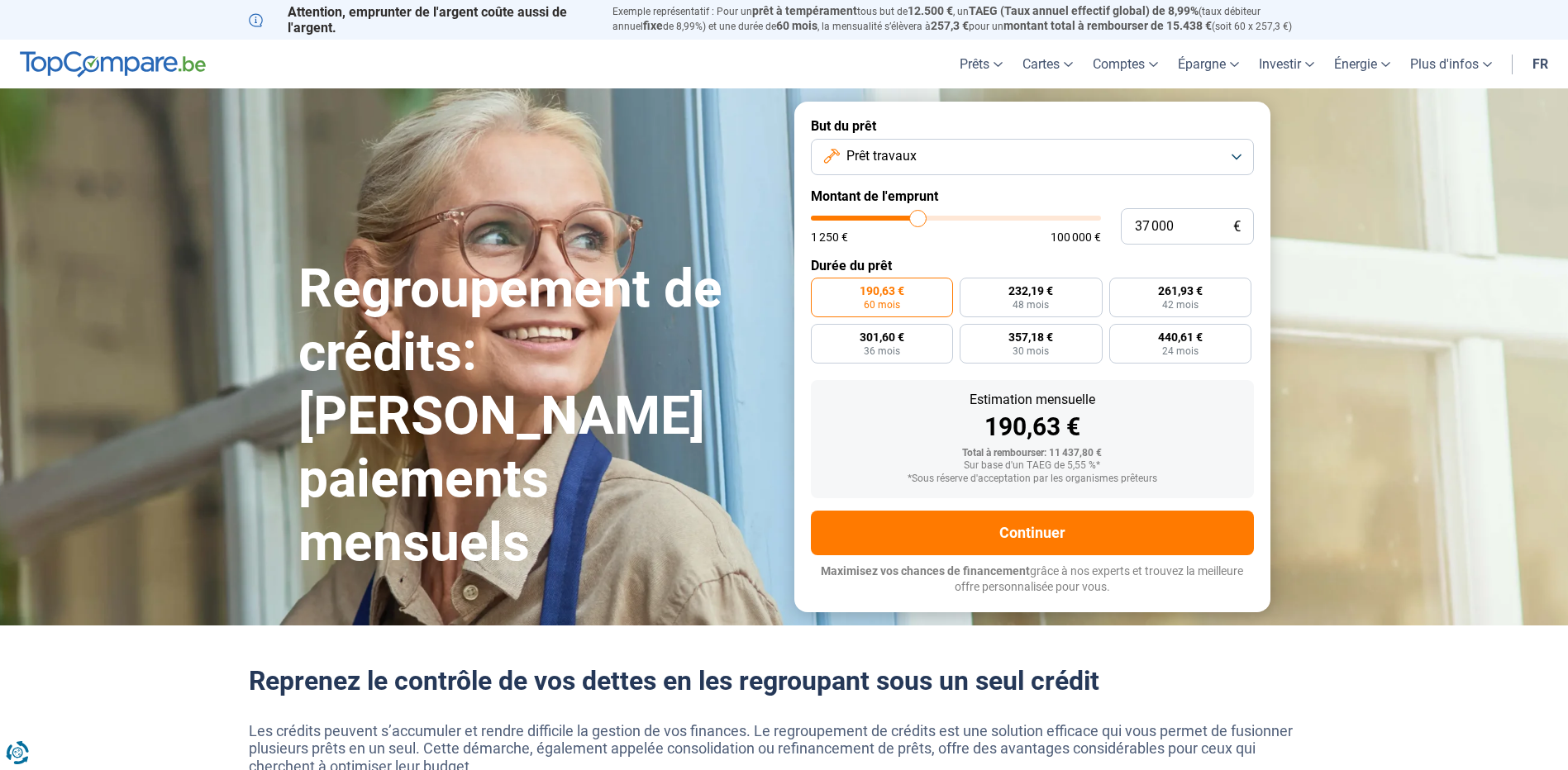
type input "36750"
type input "36 250"
type input "36250"
type input "35 750"
type input "35750"
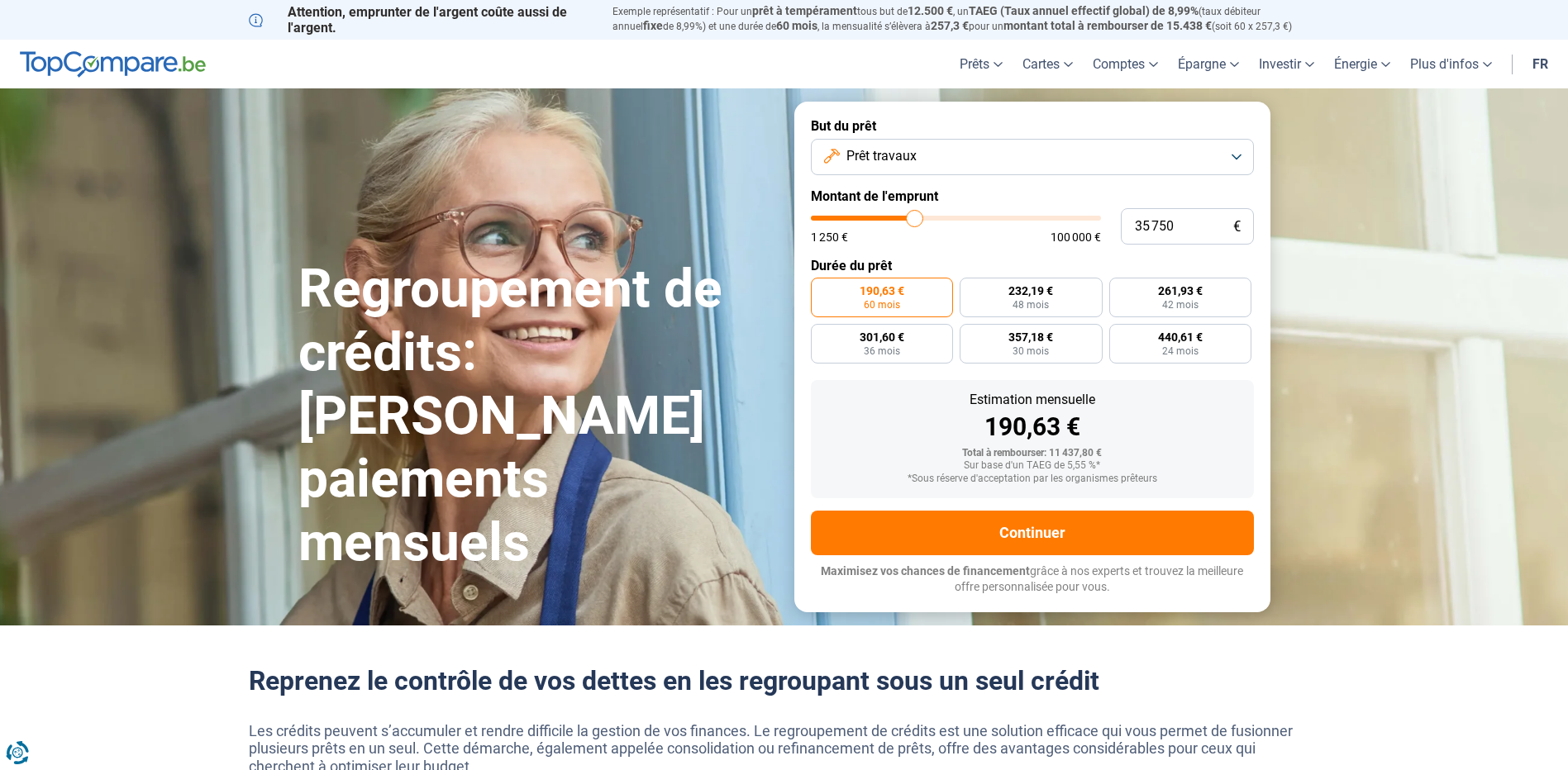
type input "35 500"
type input "35500"
type input "35 250"
type input "35250"
type input "34 750"
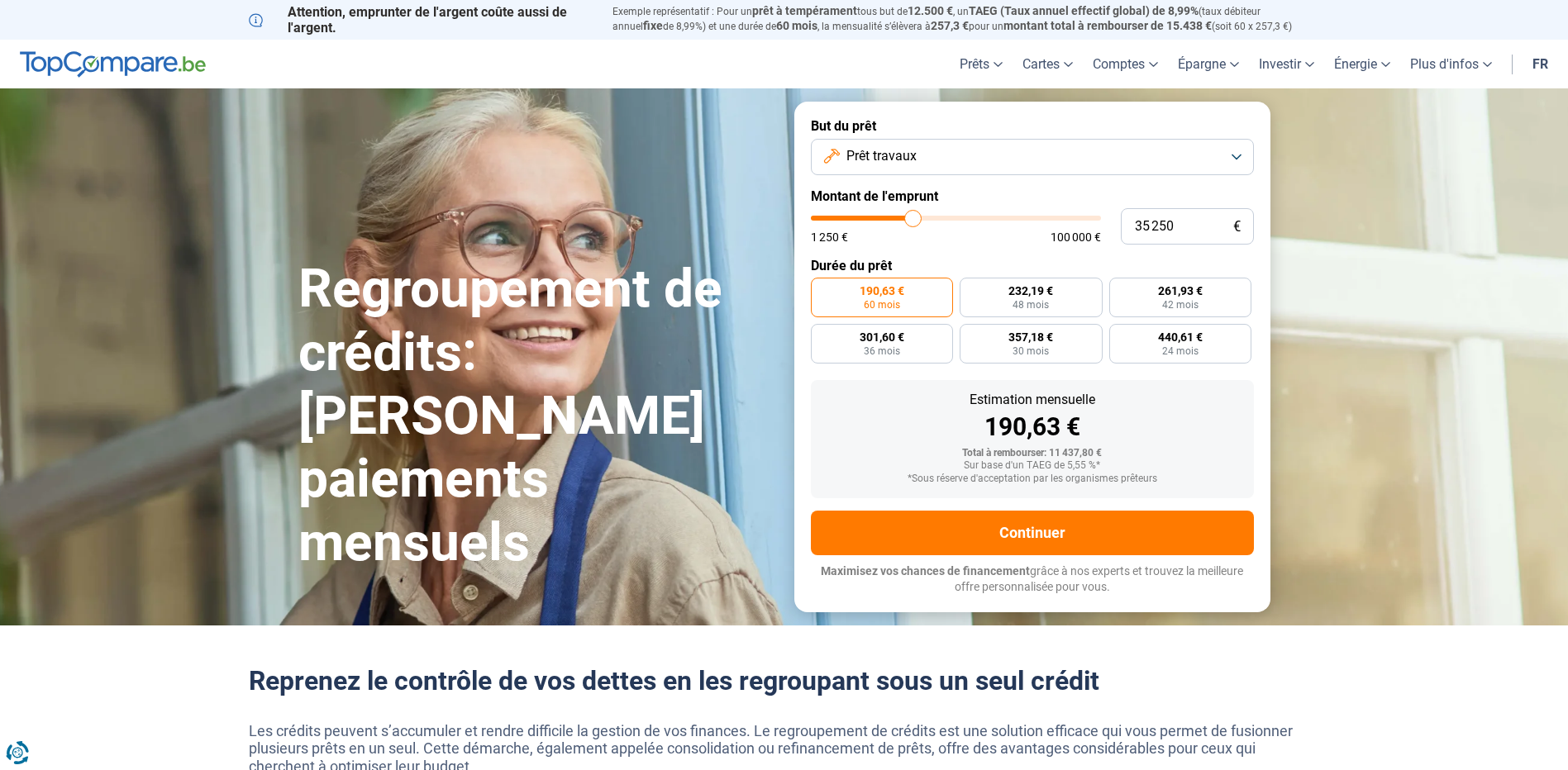
type input "34750"
type input "35 000"
type input "35000"
type input "35 500"
type input "35500"
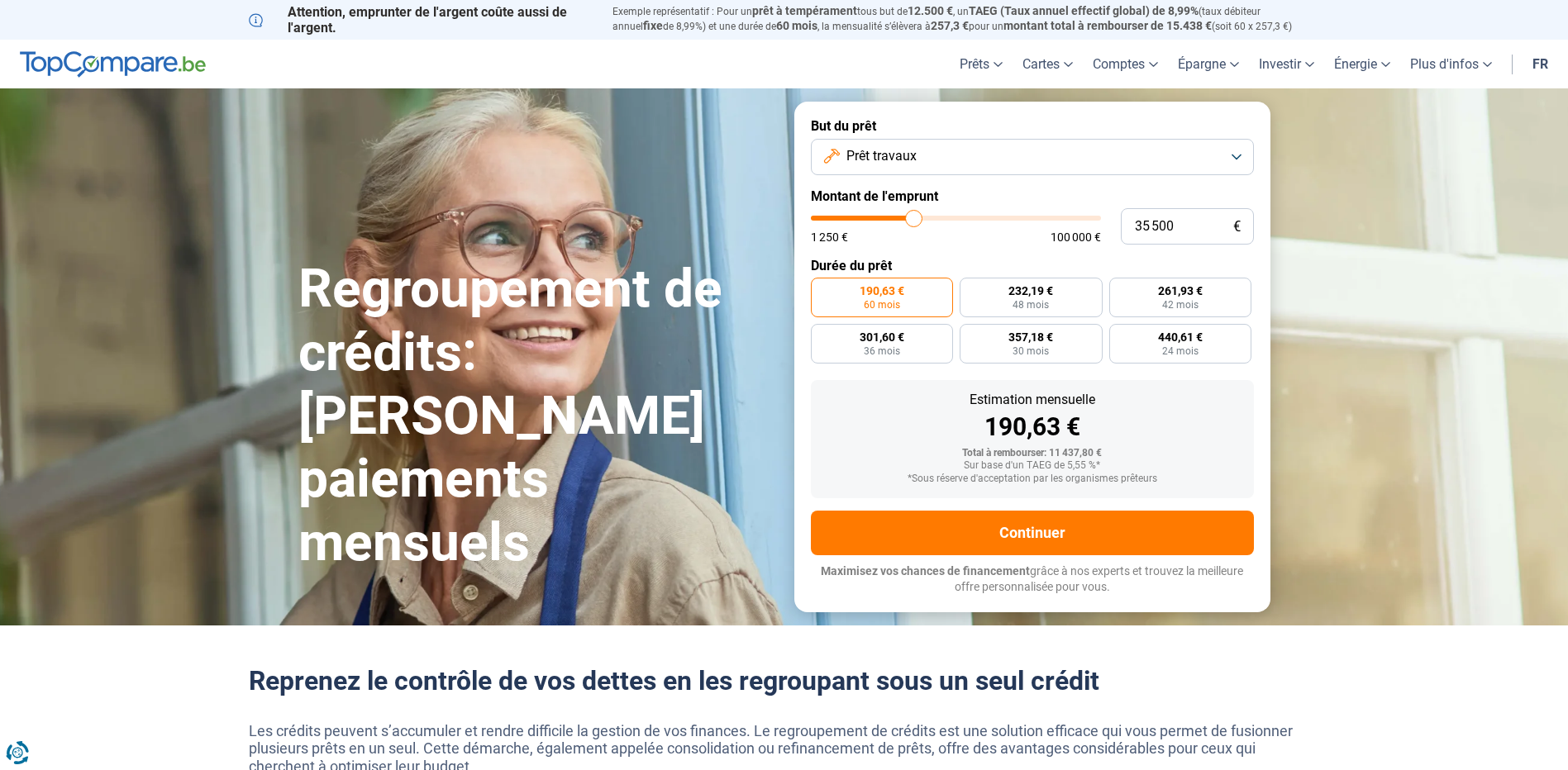
type input "35 250"
type input "35250"
type input "35 000"
type input "35000"
type input "34 250"
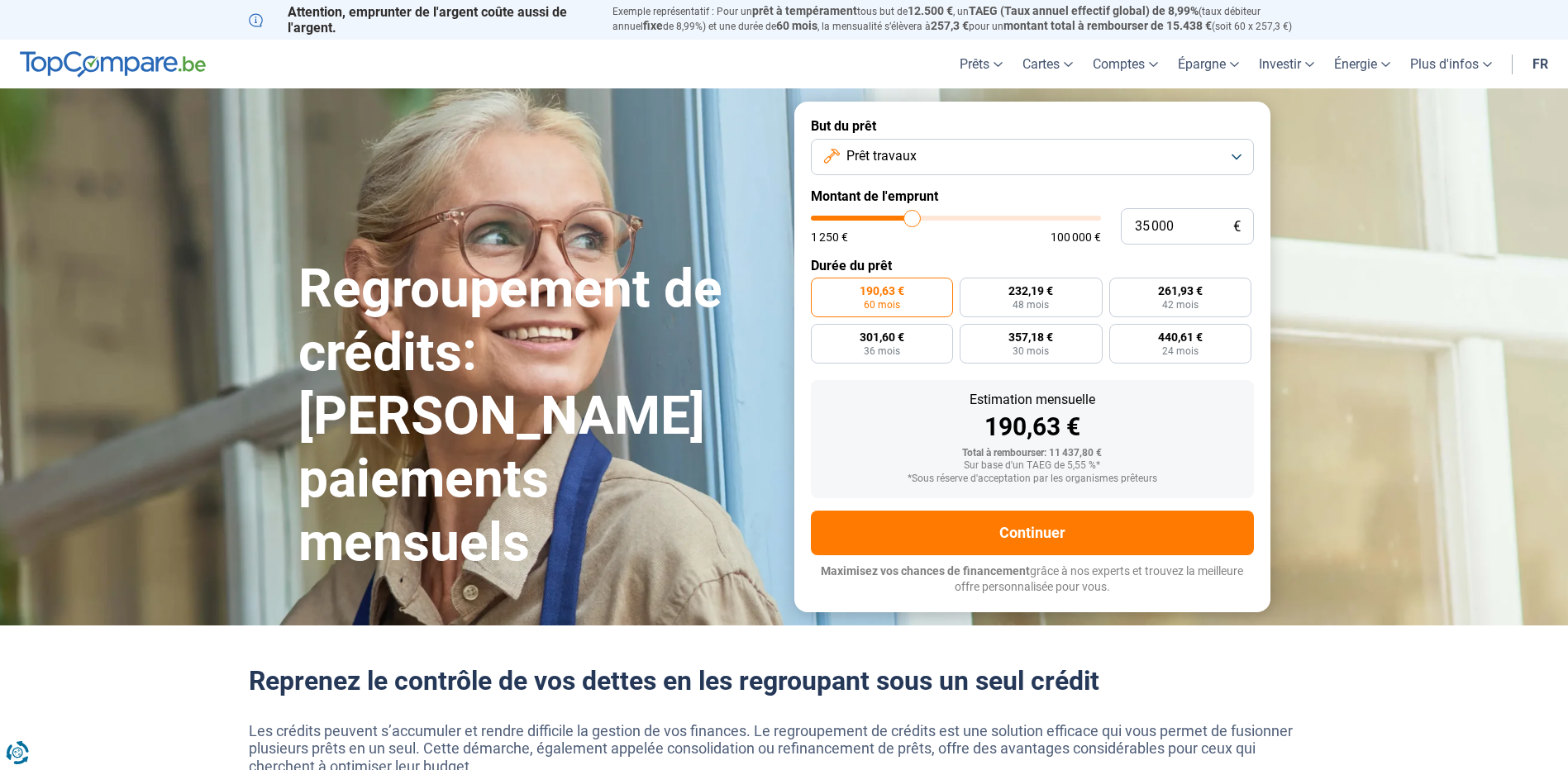
type input "34250"
type input "35 000"
type input "35000"
type input "35 250"
type input "35250"
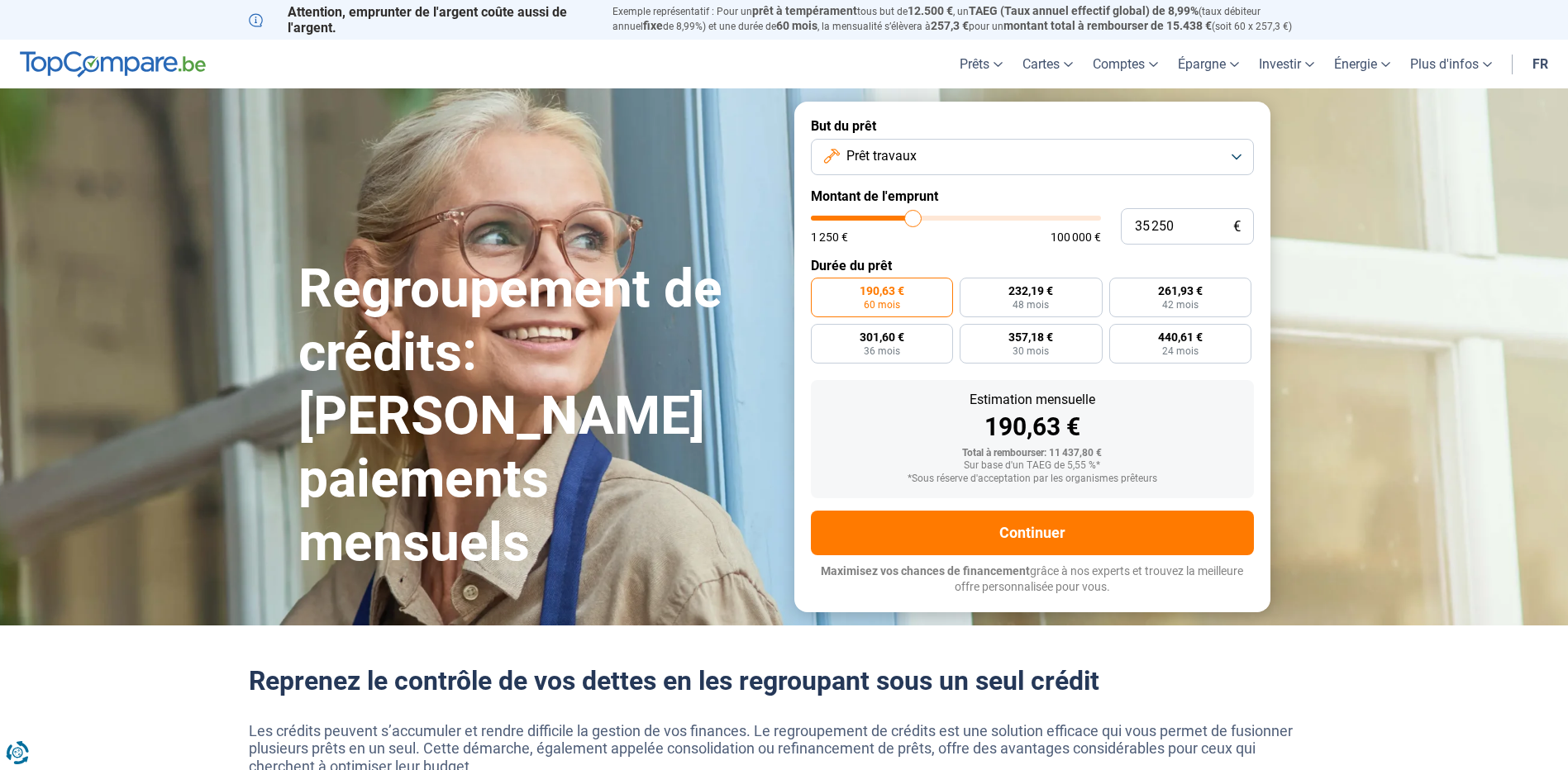
type input "35 500"
drag, startPoint x: 841, startPoint y: 221, endPoint x: 915, endPoint y: 228, distance: 74.3
type input "35500"
click at [915, 221] on input "range" at bounding box center [956, 217] width 290 height 5
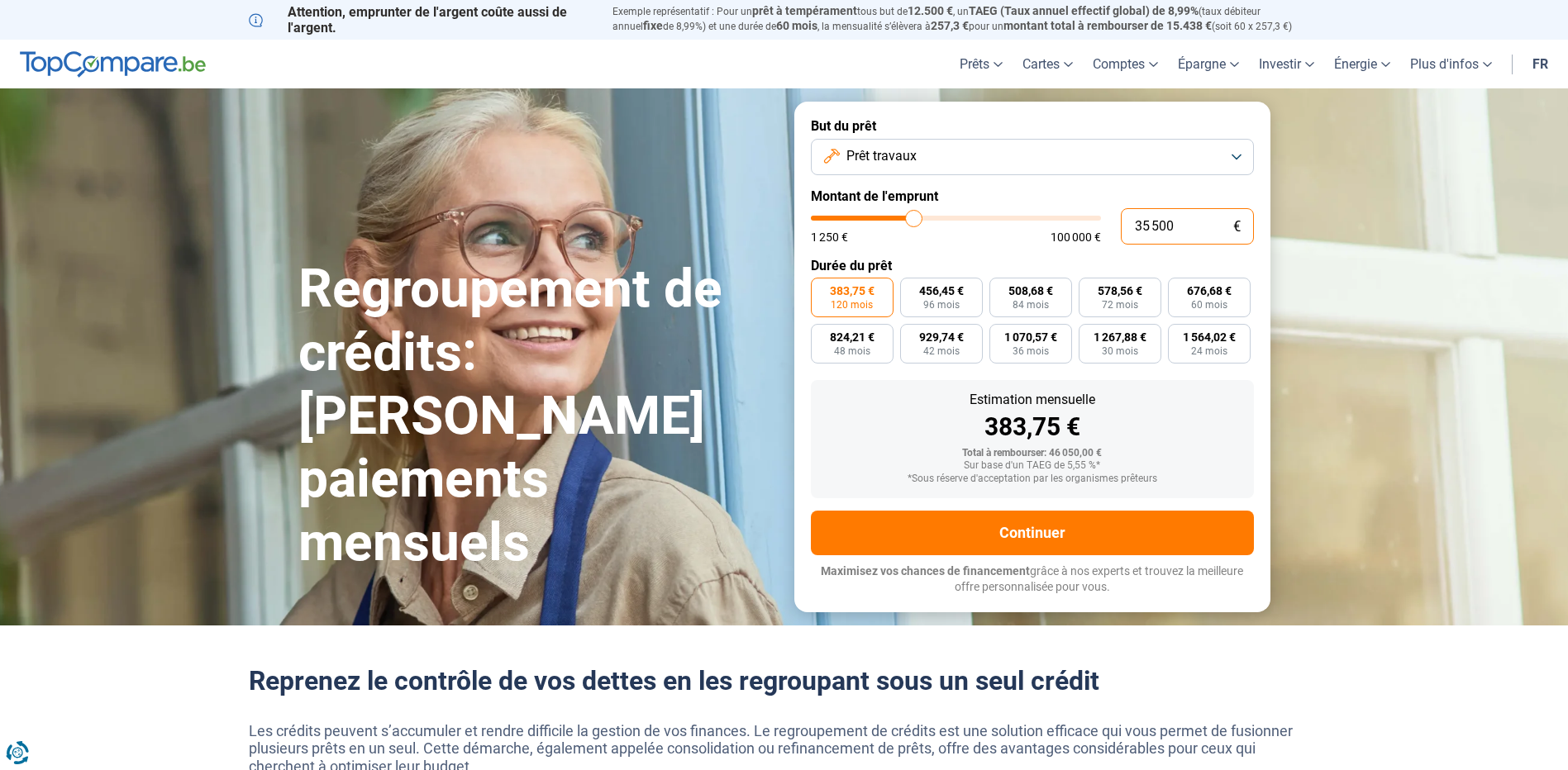
click at [1212, 226] on input "35 500" at bounding box center [1187, 226] width 133 height 36
type input "3 550"
type input "3500"
type input "355"
type input "1250"
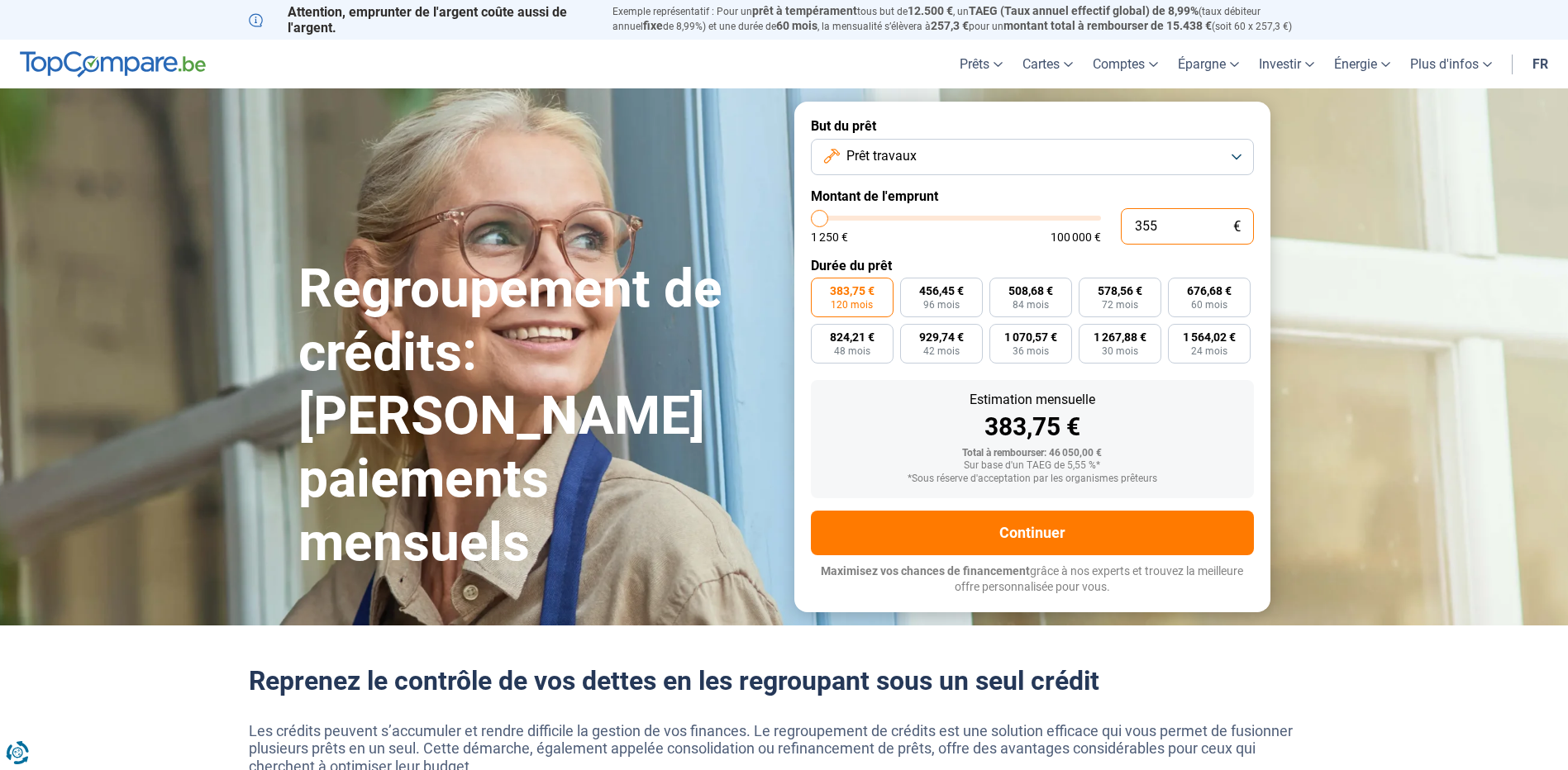
type input "35"
type input "1250"
type input "350"
type input "1250"
type input "3 500"
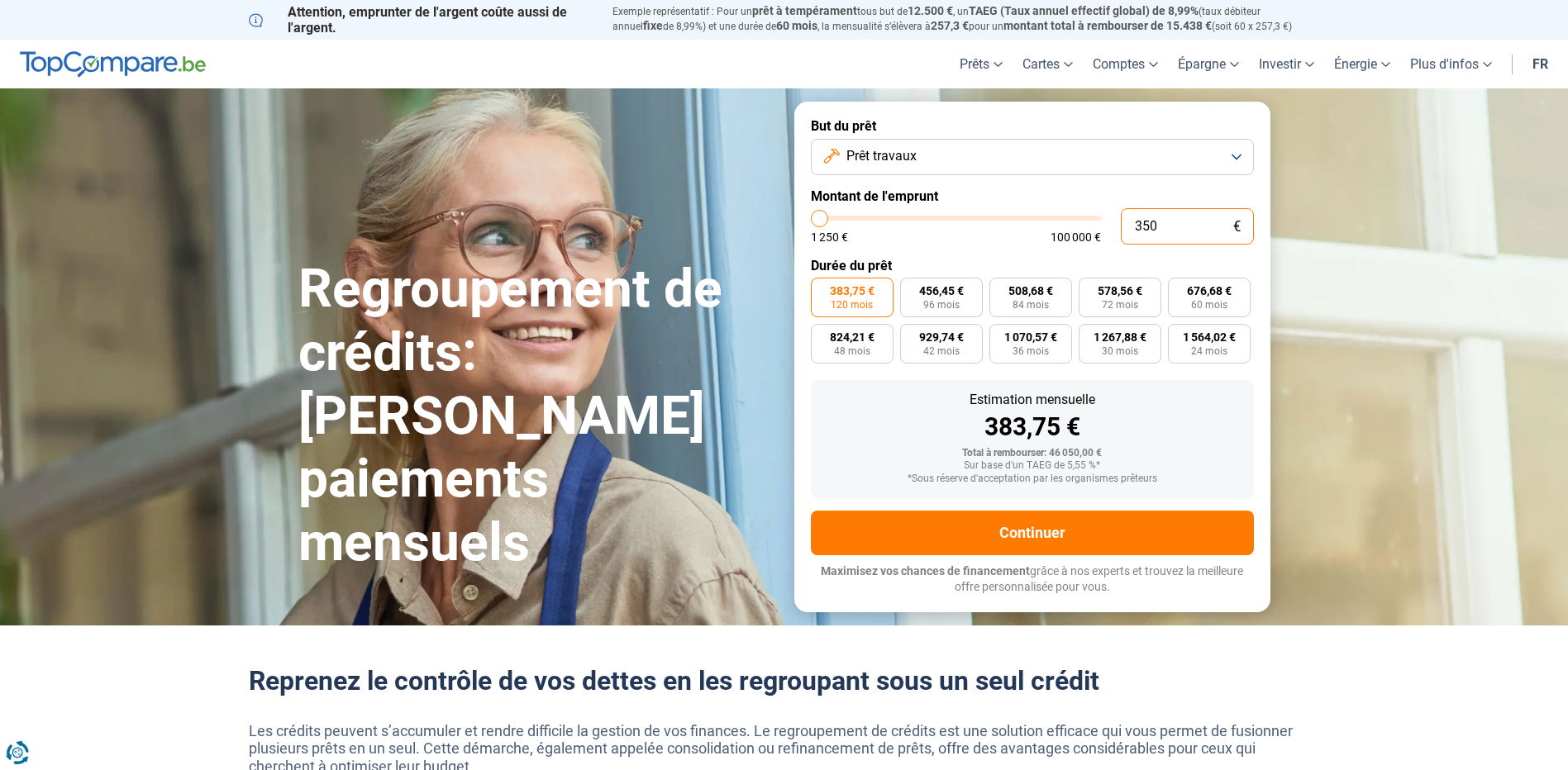
type input "3500"
type input "35 000"
type input "35000"
type input "35 000"
click at [1028, 252] on form "But du prêt Prêt travaux Montant de l'emprunt 35 000 € 1 250 € 100 000 € Durée …" at bounding box center [1032, 356] width 476 height 510
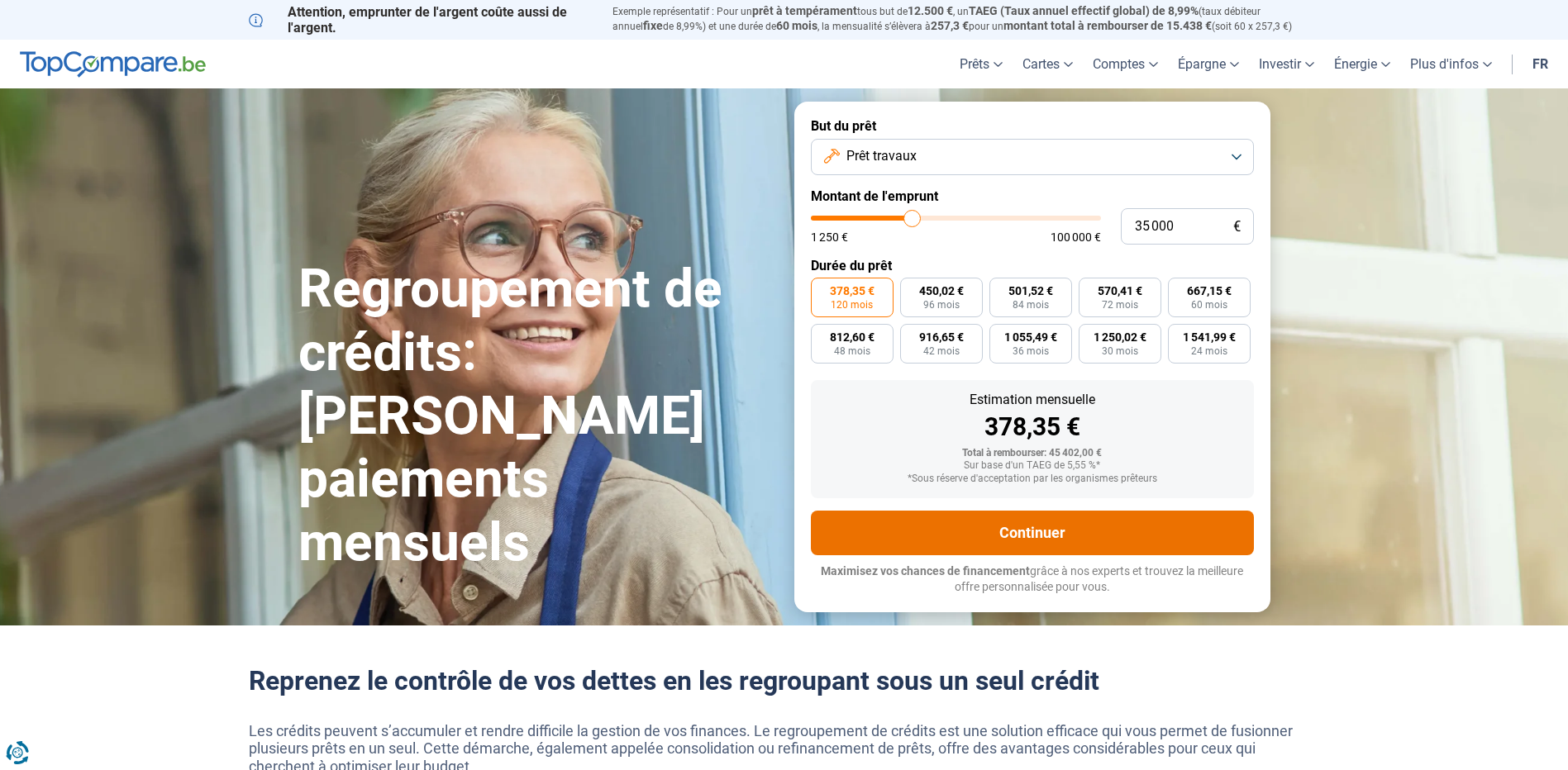
click at [1088, 527] on button "Continuer" at bounding box center [1032, 533] width 443 height 44
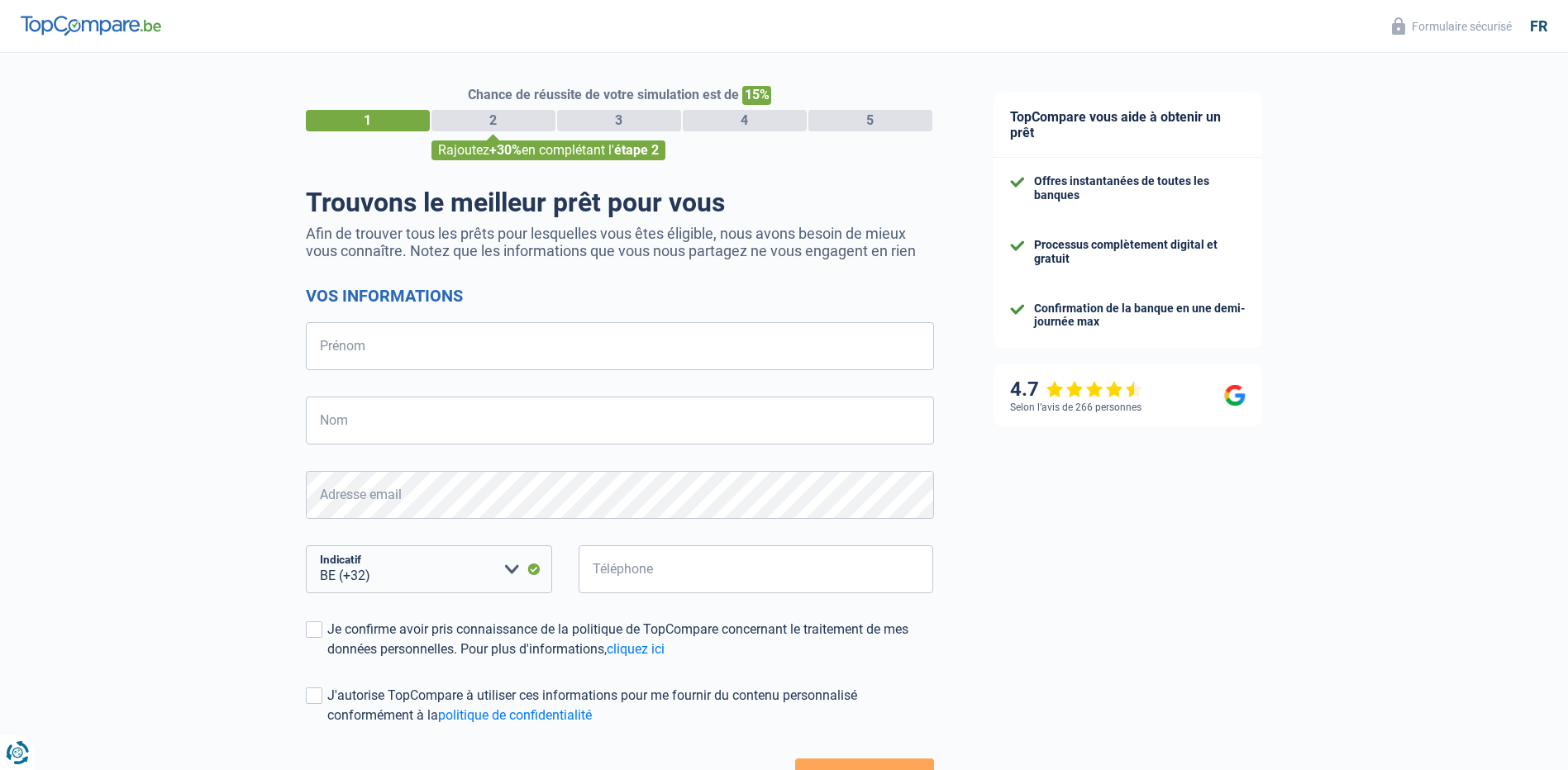
select select "32"
